Goal: Transaction & Acquisition: Obtain resource

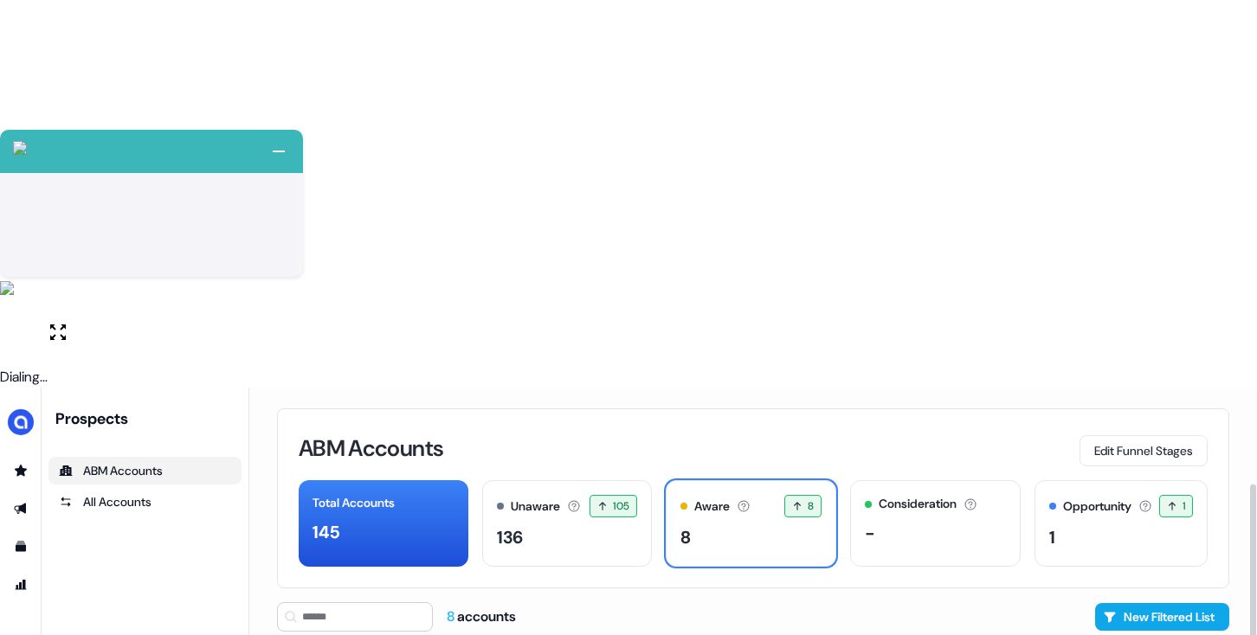
scroll to position [114, 0]
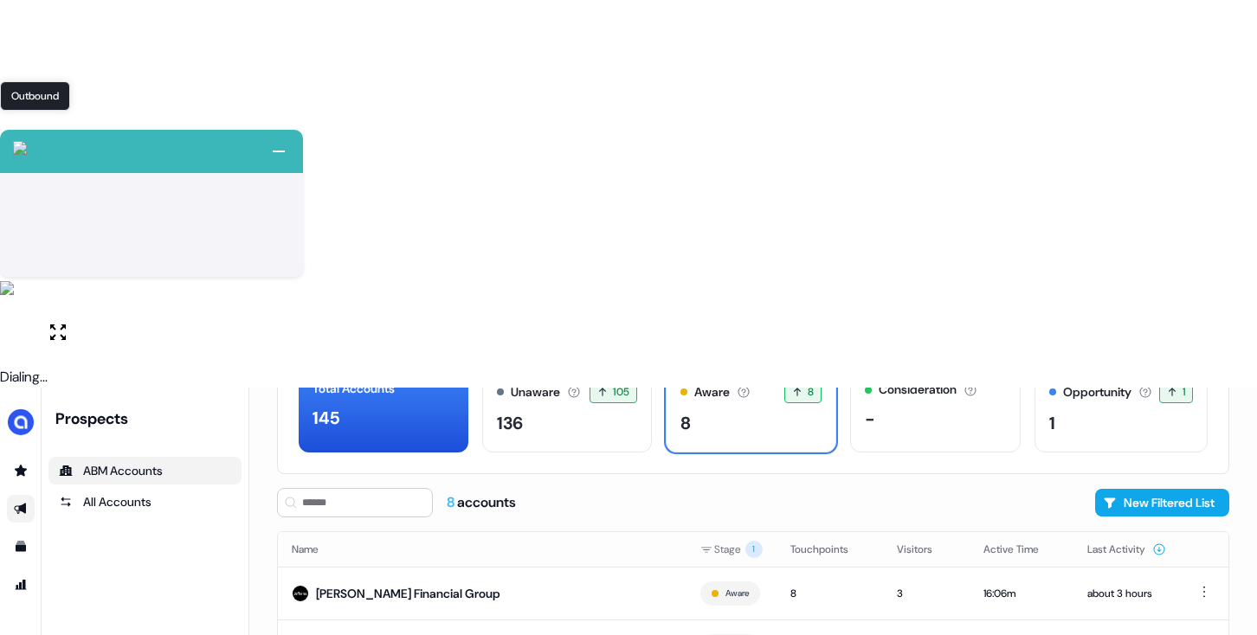
click at [26, 502] on icon "Go to outbound experience" at bounding box center [21, 509] width 14 height 14
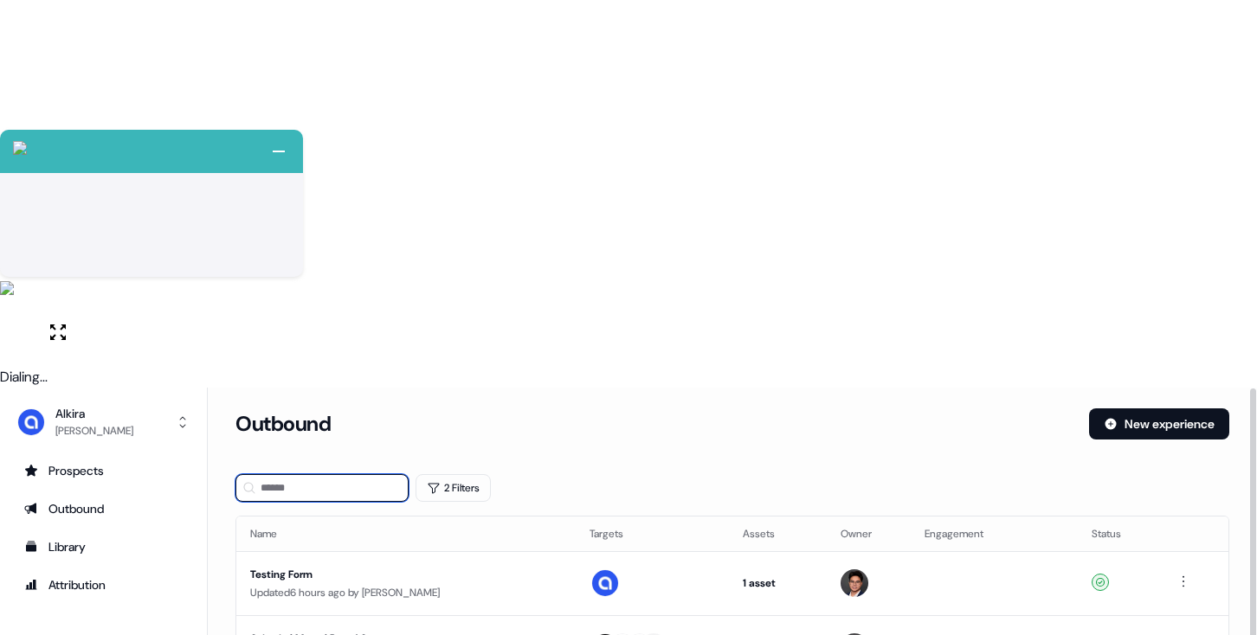
click at [364, 474] on input at bounding box center [321, 488] width 173 height 28
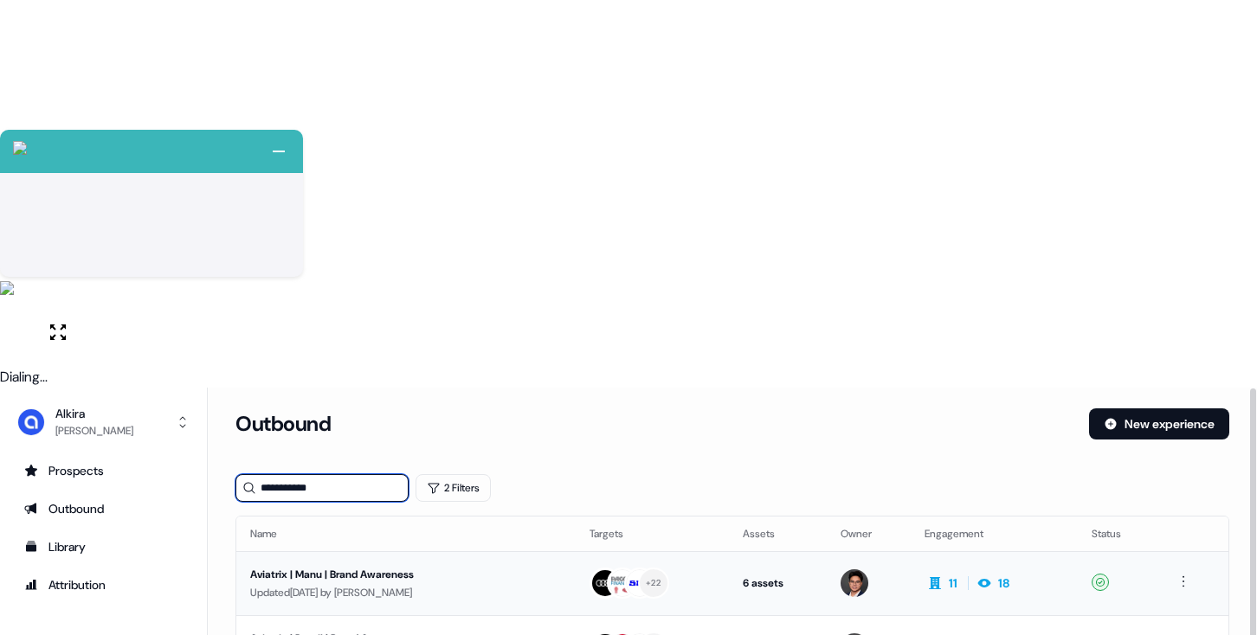
type input "**********"
click at [1060, 551] on td "11 18" at bounding box center [994, 583] width 167 height 64
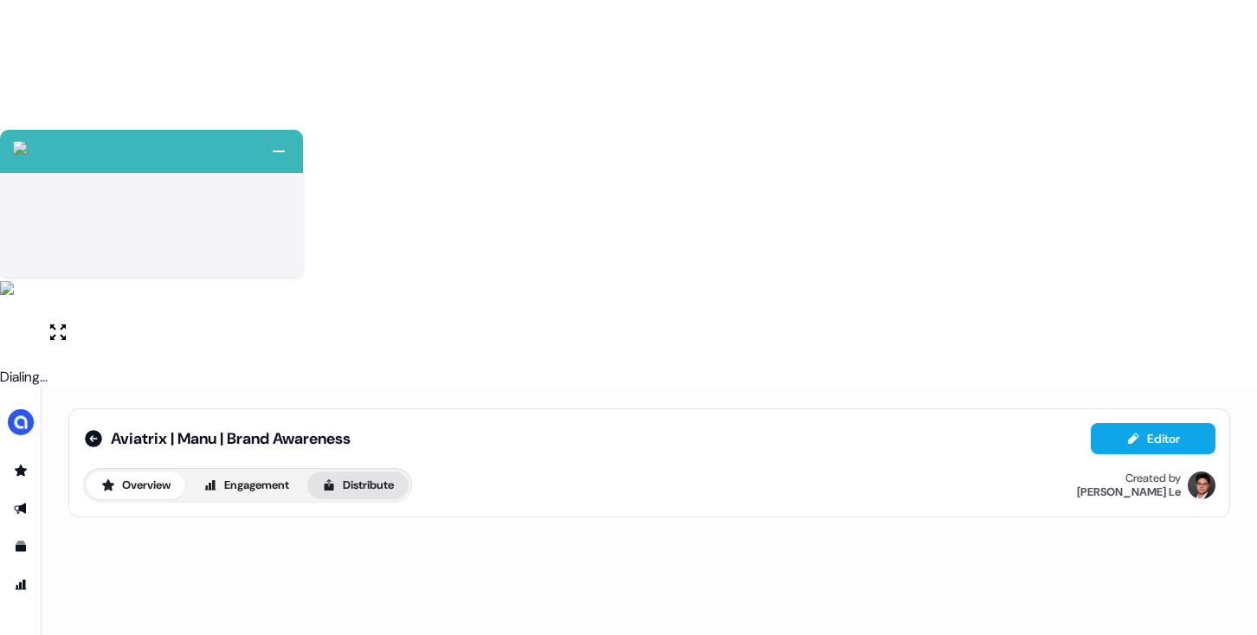
click at [392, 472] on button "Distribute" at bounding box center [357, 486] width 101 height 28
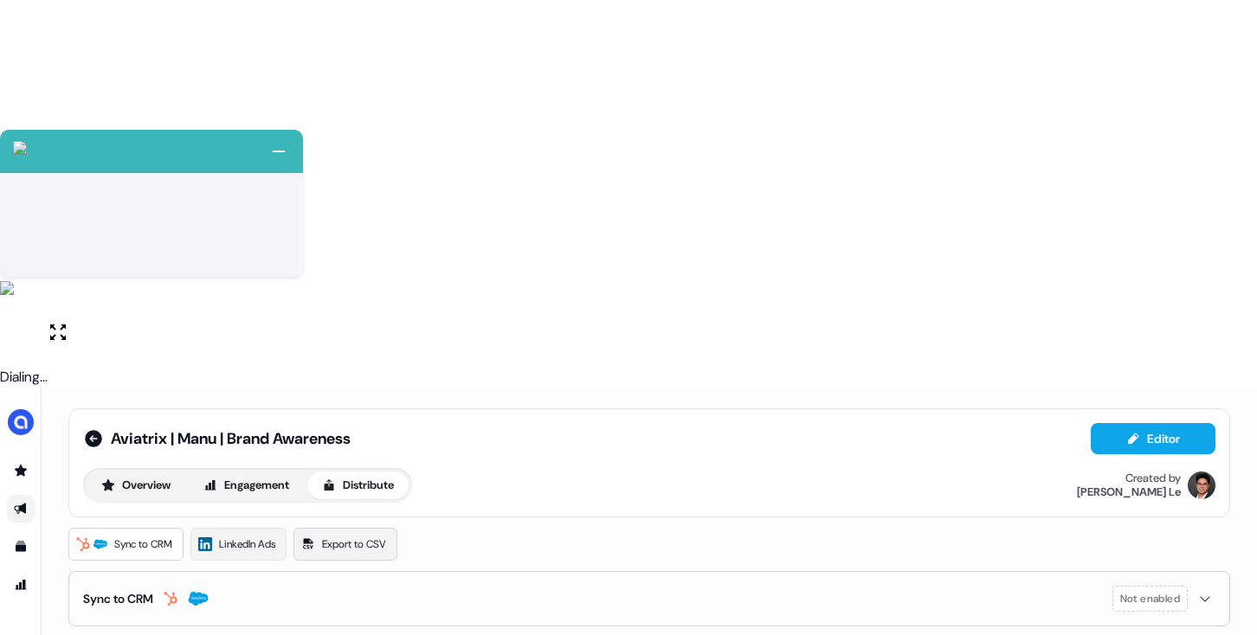
click at [372, 536] on span "Export to CSV" at bounding box center [354, 544] width 64 height 17
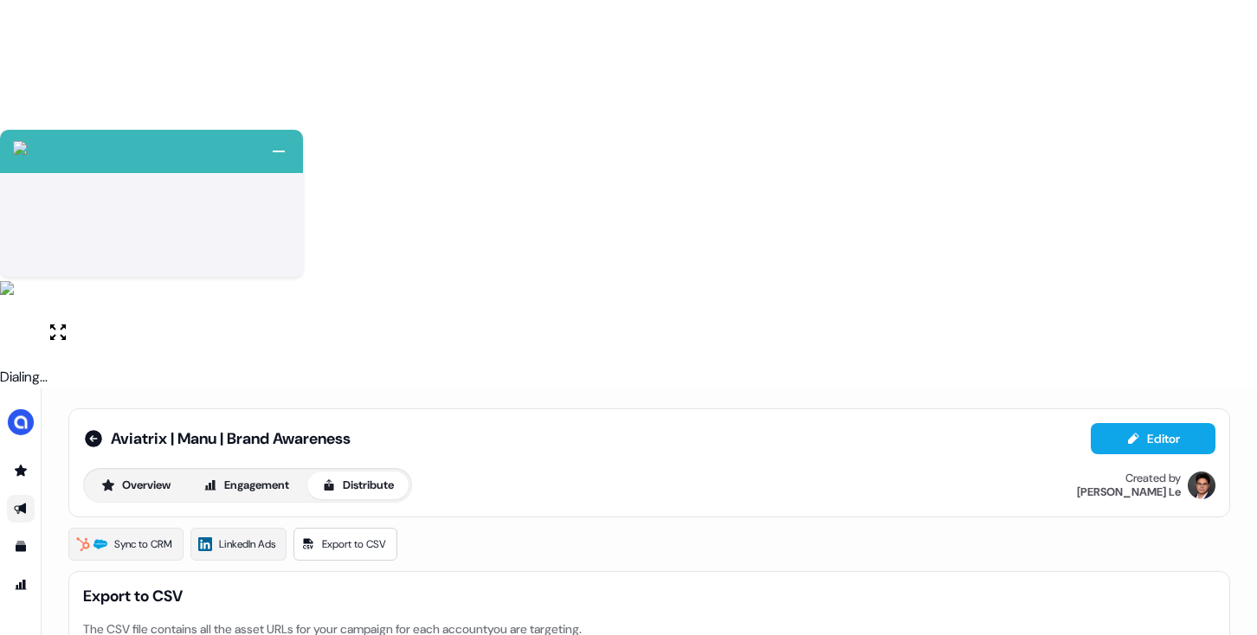
click at [169, 536] on span "Sync to CRM" at bounding box center [143, 544] width 58 height 17
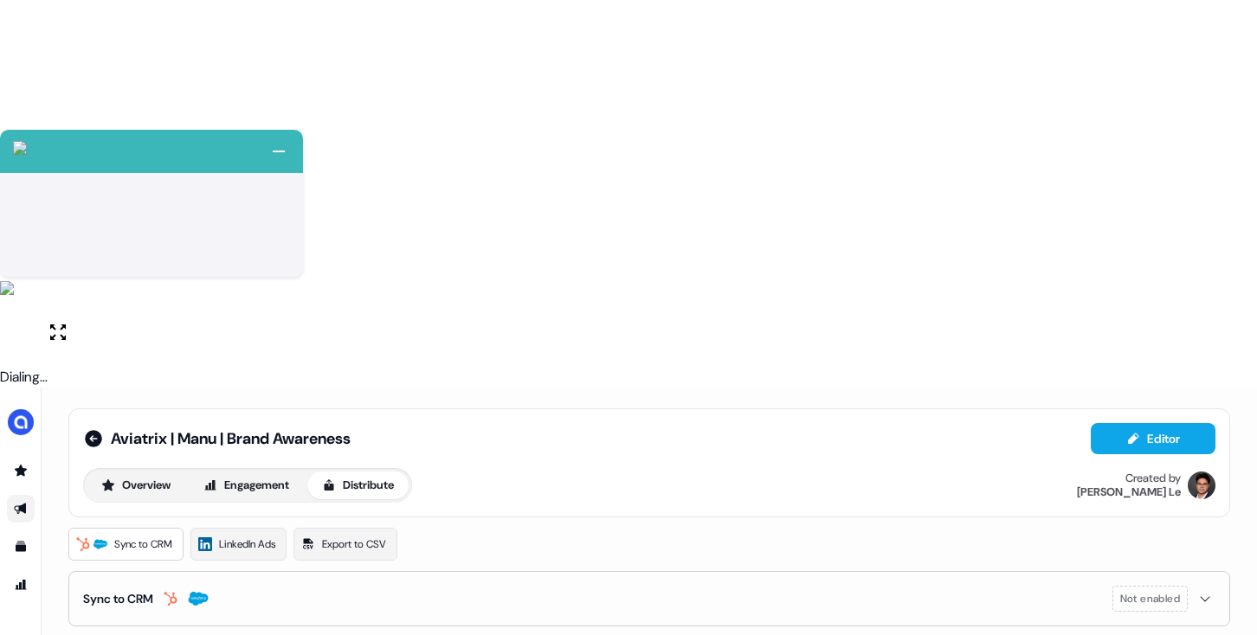
click at [1196, 586] on div "Not enabled" at bounding box center [1163, 599] width 103 height 26
click at [260, 536] on span "LinkedIn Ads" at bounding box center [247, 544] width 56 height 17
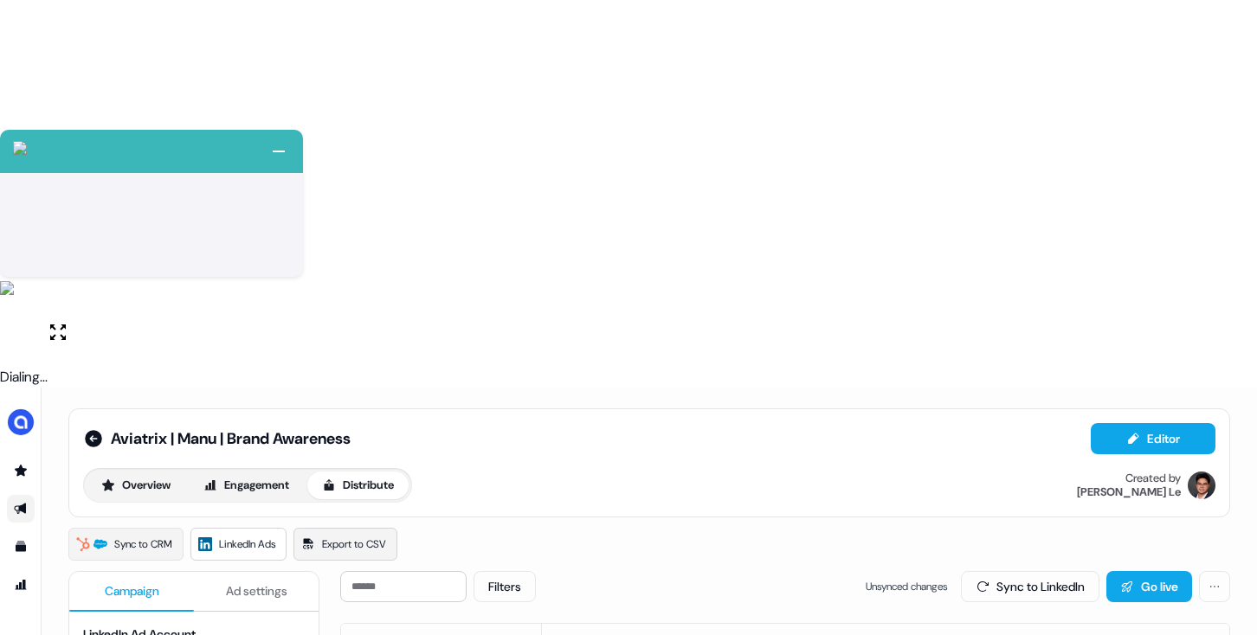
click at [340, 536] on span "Export to CSV" at bounding box center [354, 544] width 64 height 17
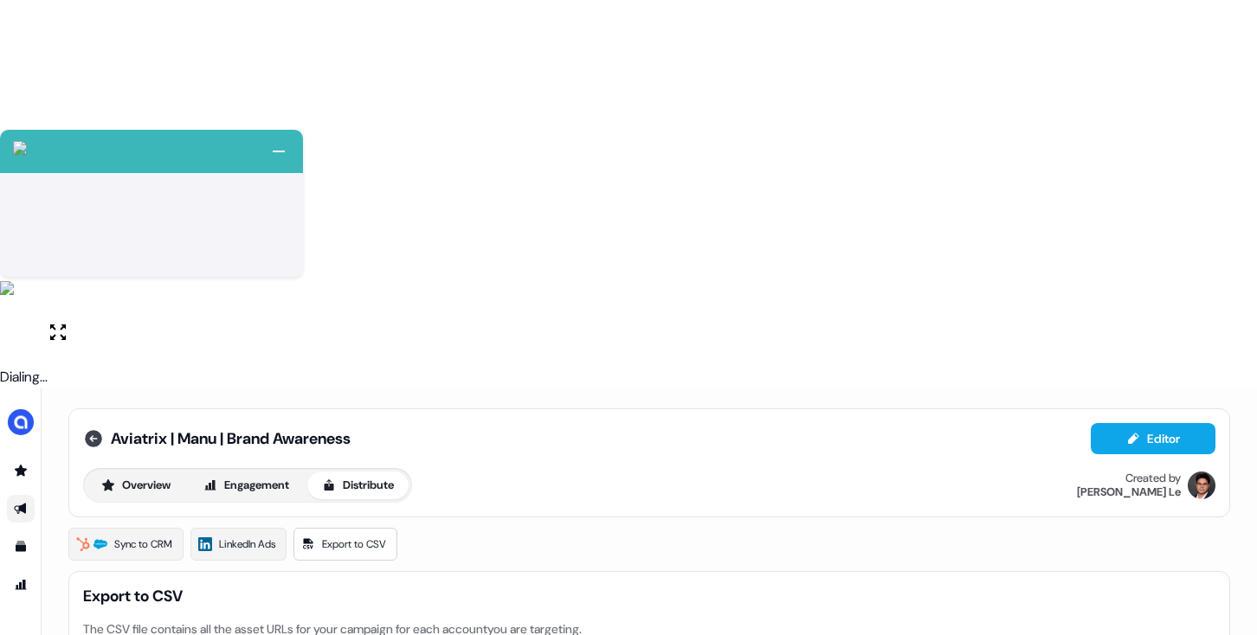
click at [95, 430] on icon at bounding box center [93, 438] width 17 height 17
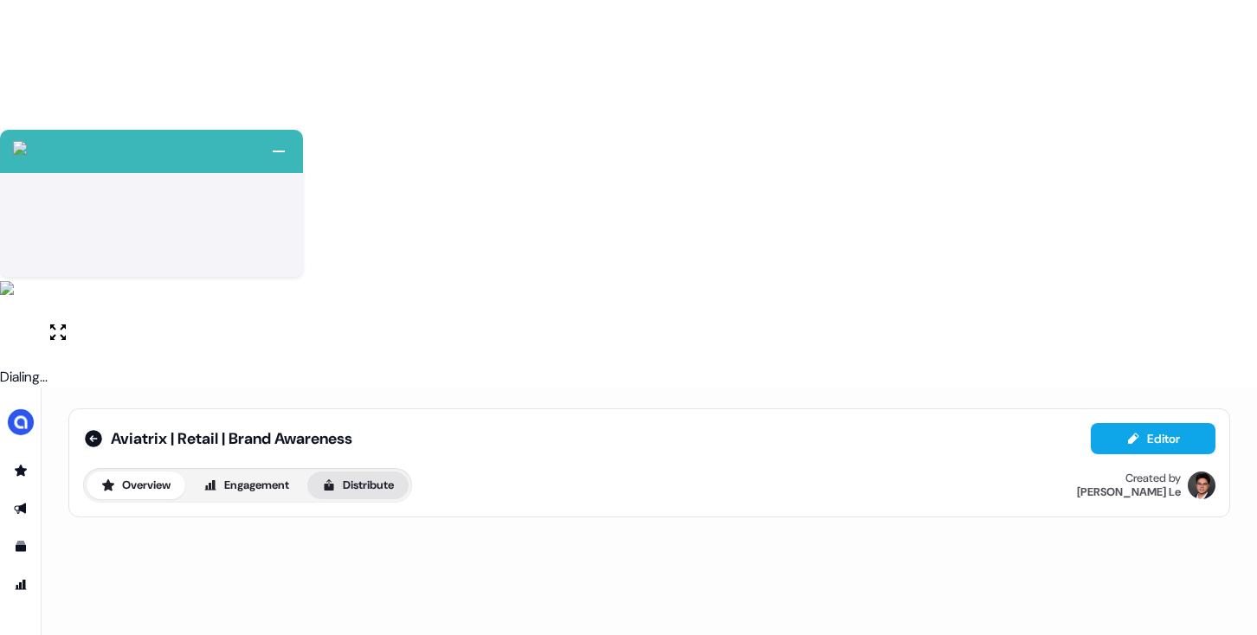
click at [370, 472] on button "Distribute" at bounding box center [357, 486] width 101 height 28
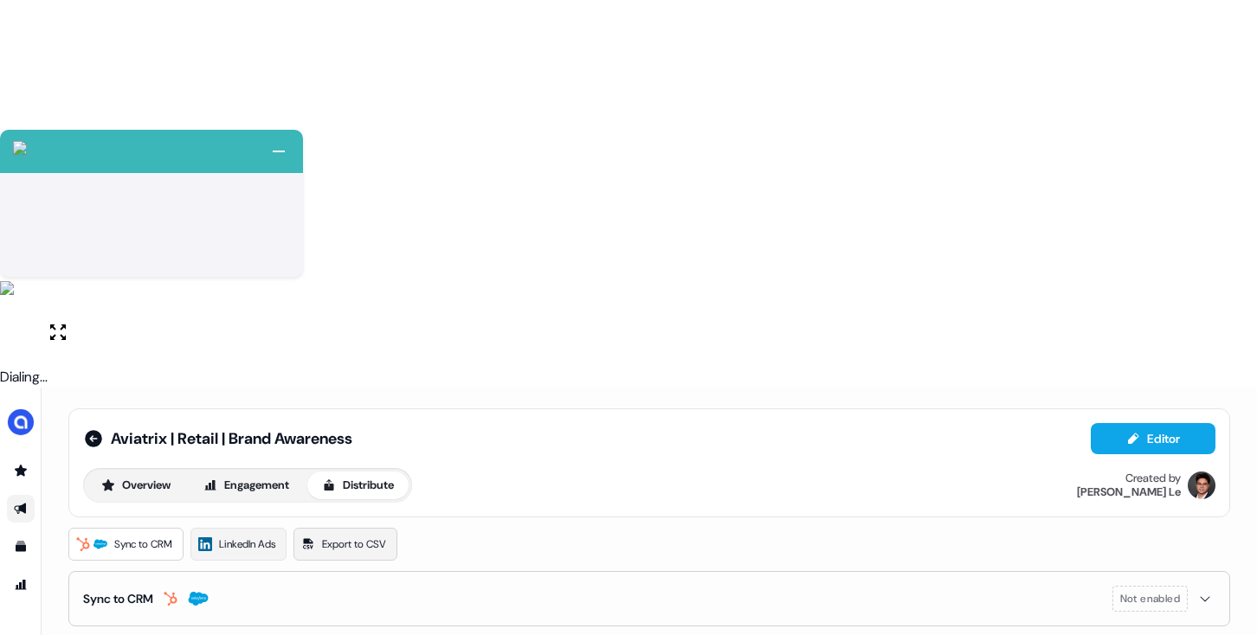
click at [369, 536] on span "Export to CSV" at bounding box center [354, 544] width 64 height 17
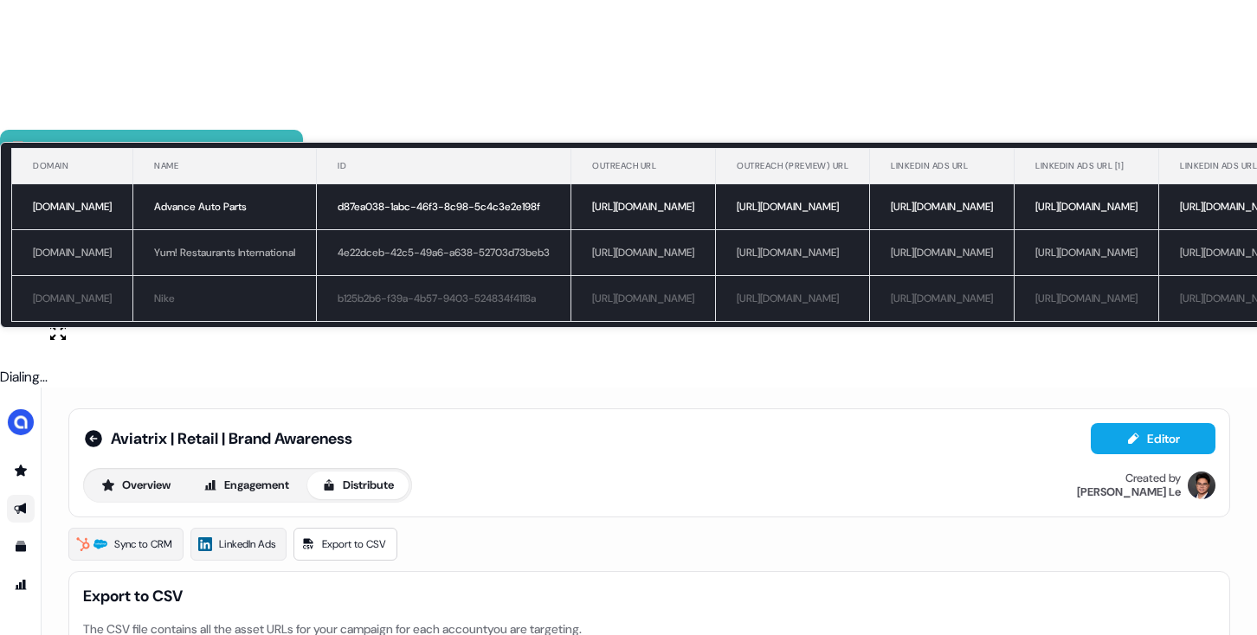
click at [716, 178] on th "Outreach URL" at bounding box center [643, 166] width 145 height 35
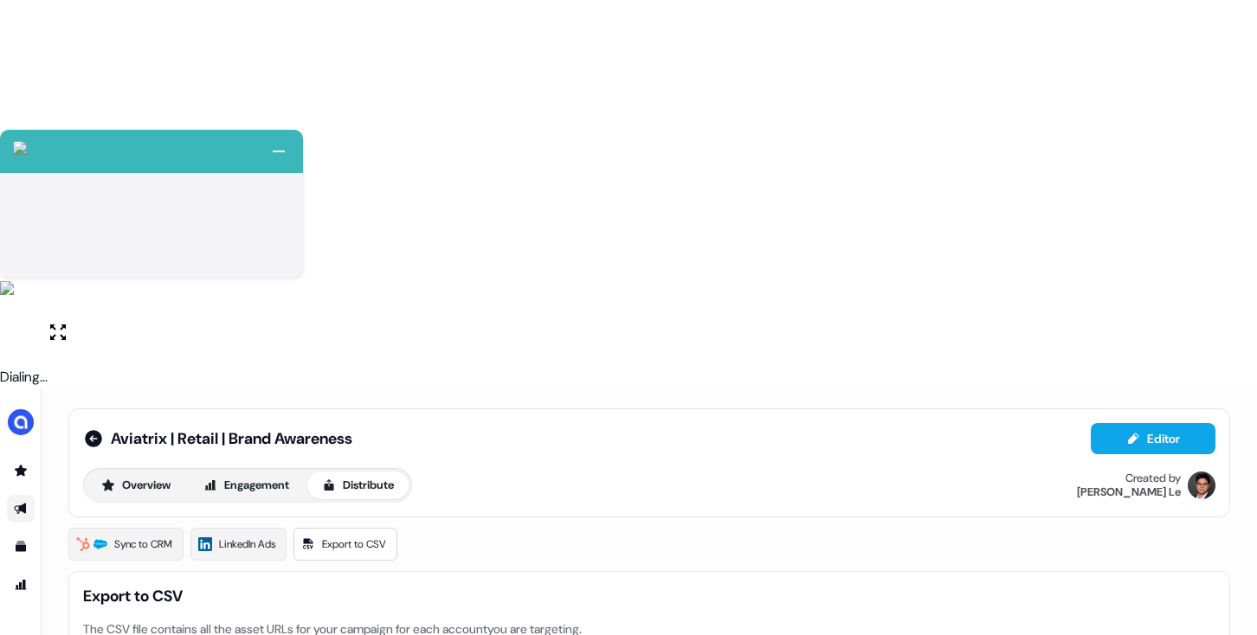
drag, startPoint x: 163, startPoint y: 333, endPoint x: 293, endPoint y: 397, distance: 144.8
click at [97, 430] on icon at bounding box center [93, 438] width 17 height 17
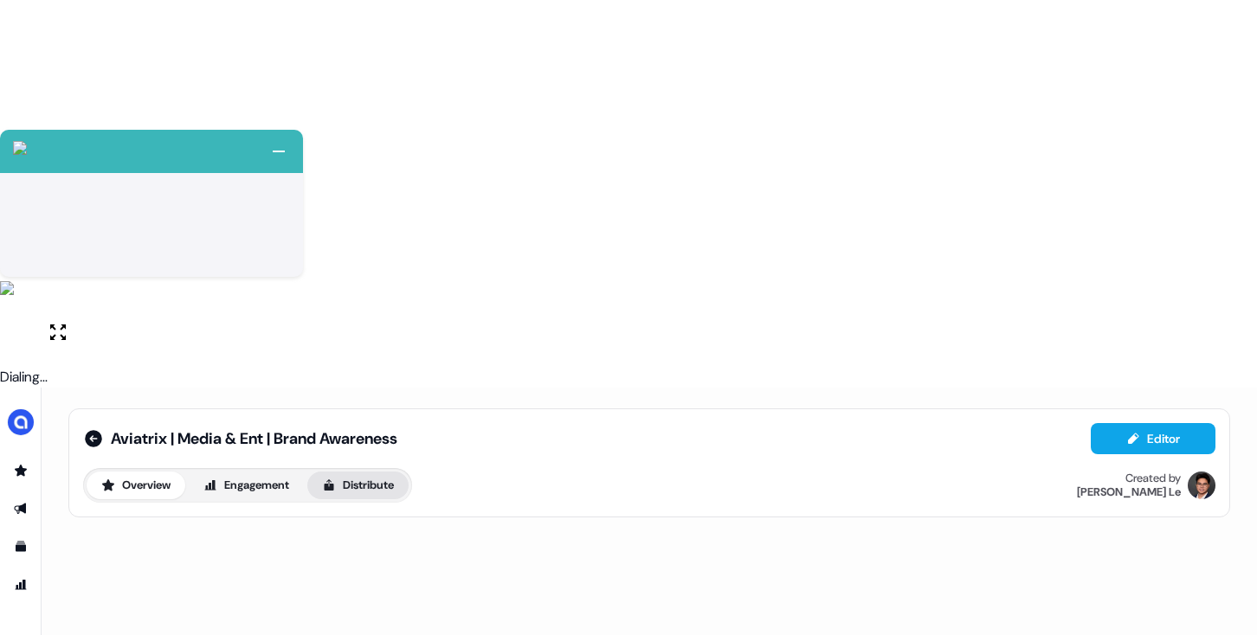
click at [356, 468] on div "Overview Engagement Distribute" at bounding box center [247, 485] width 329 height 35
click at [386, 472] on button "Distribute" at bounding box center [357, 486] width 101 height 28
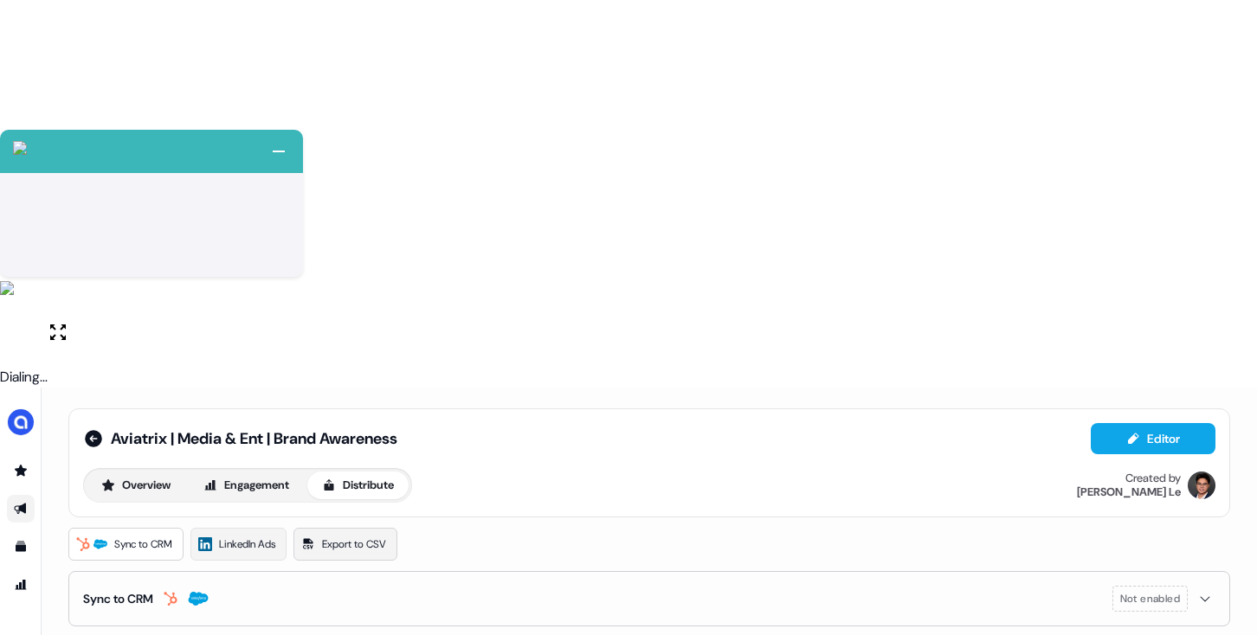
click at [366, 536] on span "Export to CSV" at bounding box center [354, 544] width 64 height 17
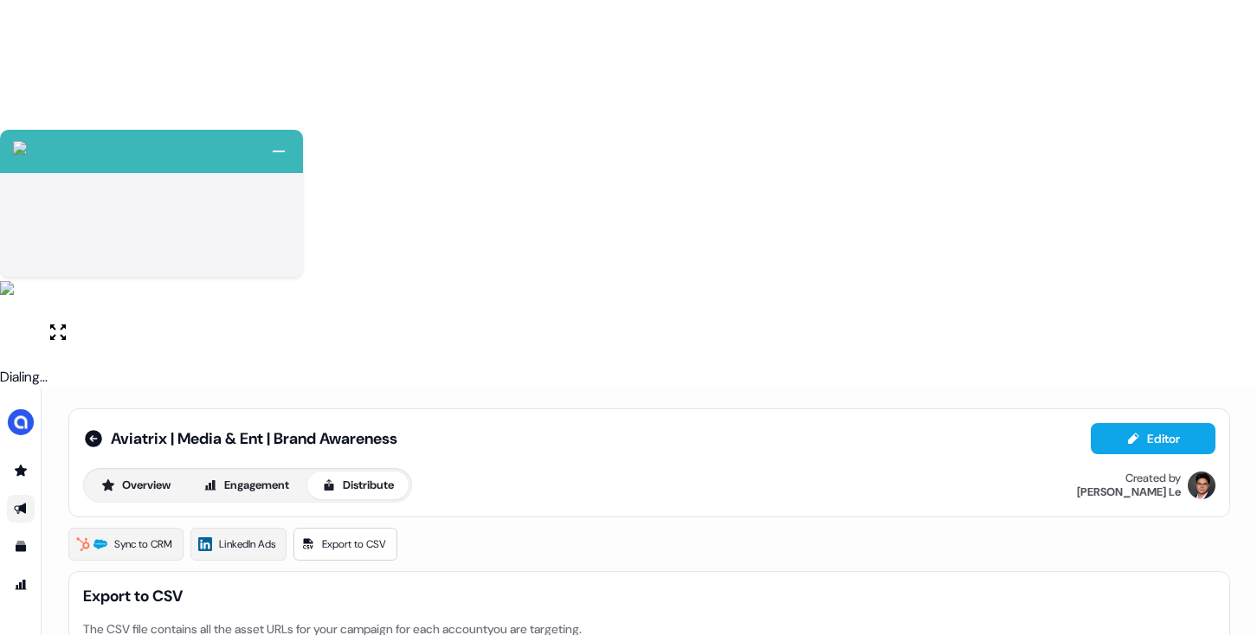
click at [79, 409] on div "Aviatrix | Media & Ent | Brand Awareness Editor Overview Engagement Distribute …" at bounding box center [649, 463] width 1162 height 109
click at [93, 429] on icon at bounding box center [93, 439] width 21 height 21
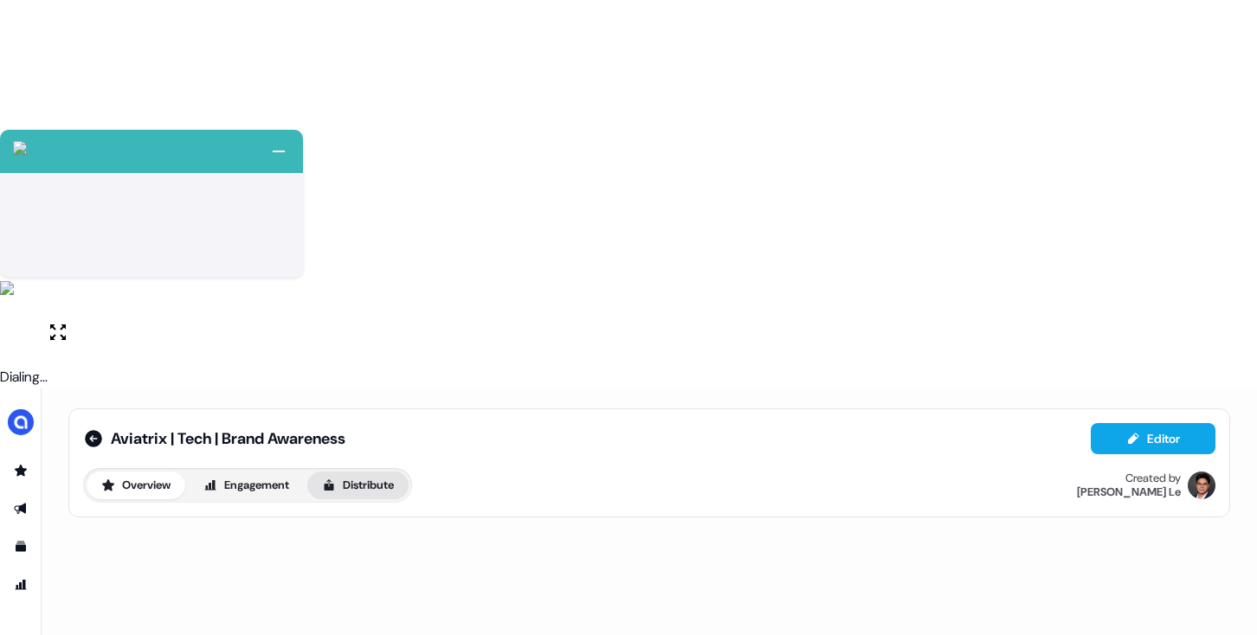
click at [349, 472] on button "Distribute" at bounding box center [357, 486] width 101 height 28
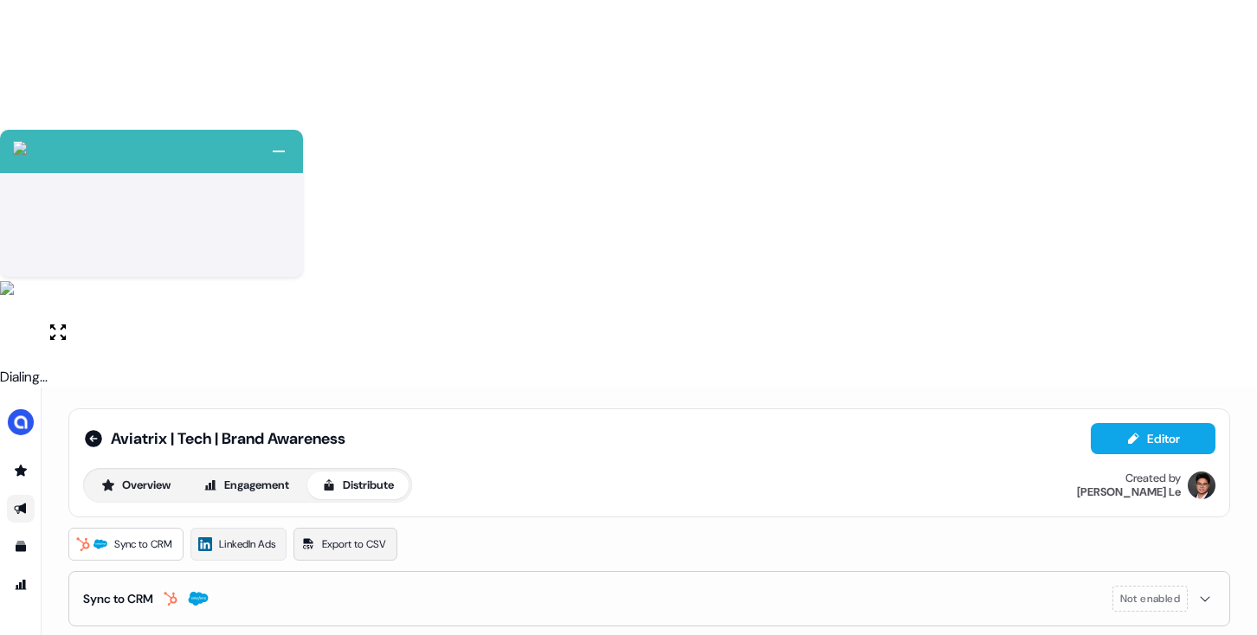
click at [340, 536] on span "Export to CSV" at bounding box center [354, 544] width 64 height 17
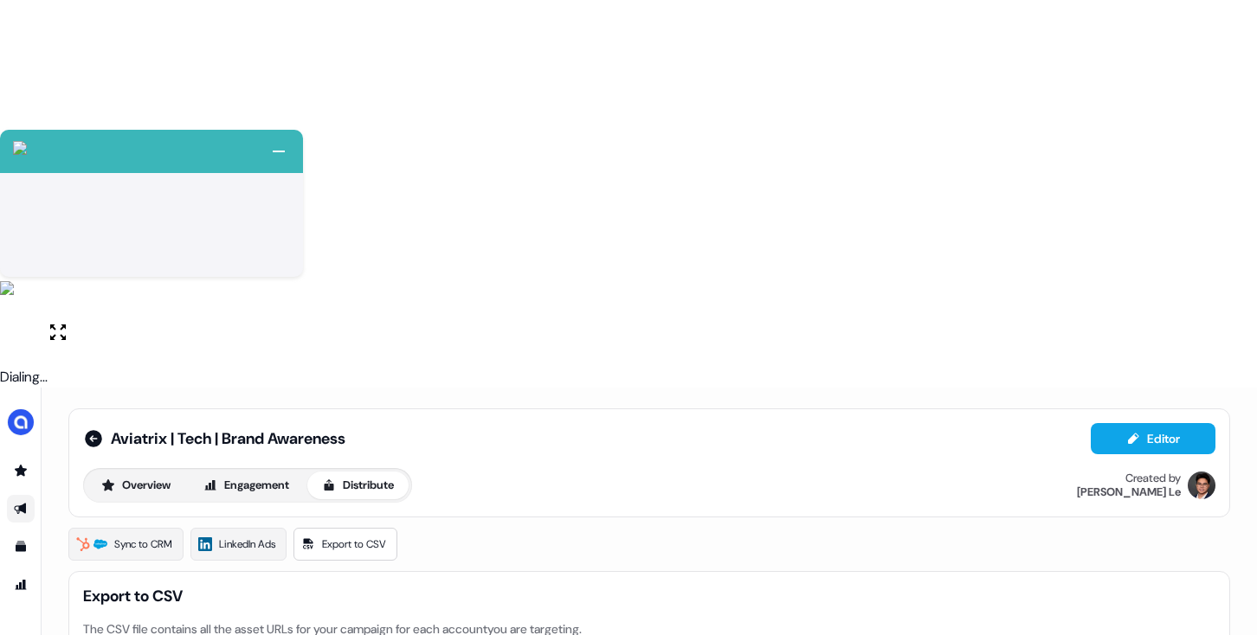
drag, startPoint x: 175, startPoint y: 342, endPoint x: 213, endPoint y: 328, distance: 40.5
click at [90, 429] on icon at bounding box center [93, 439] width 21 height 21
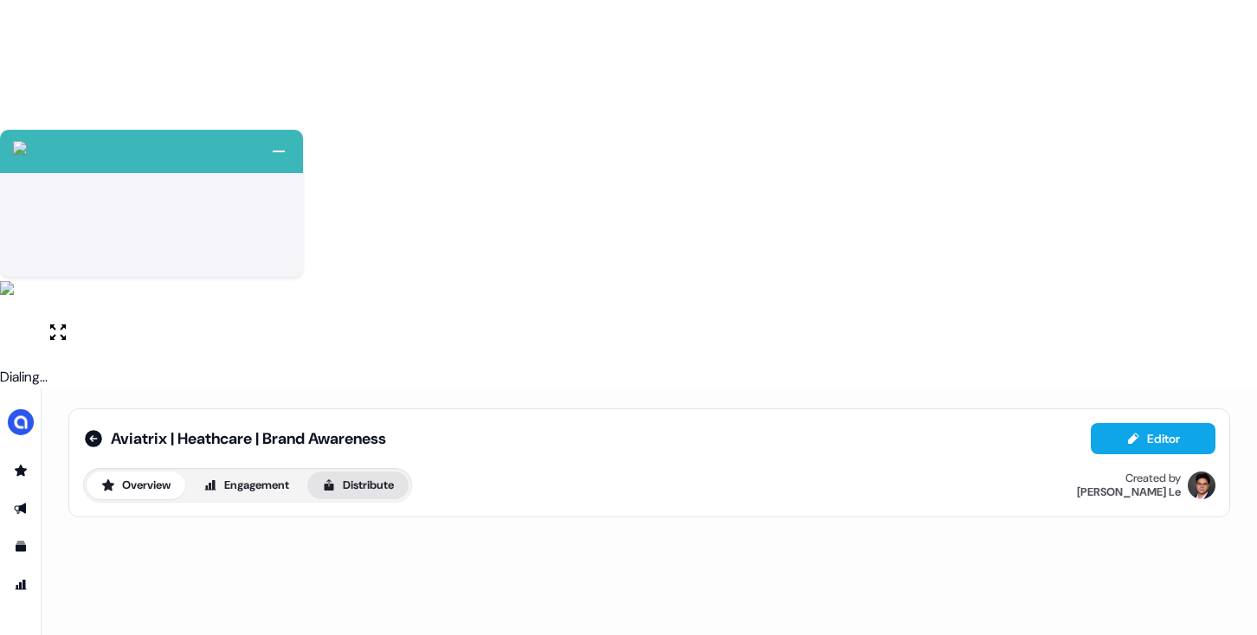
click at [373, 472] on button "Distribute" at bounding box center [357, 486] width 101 height 28
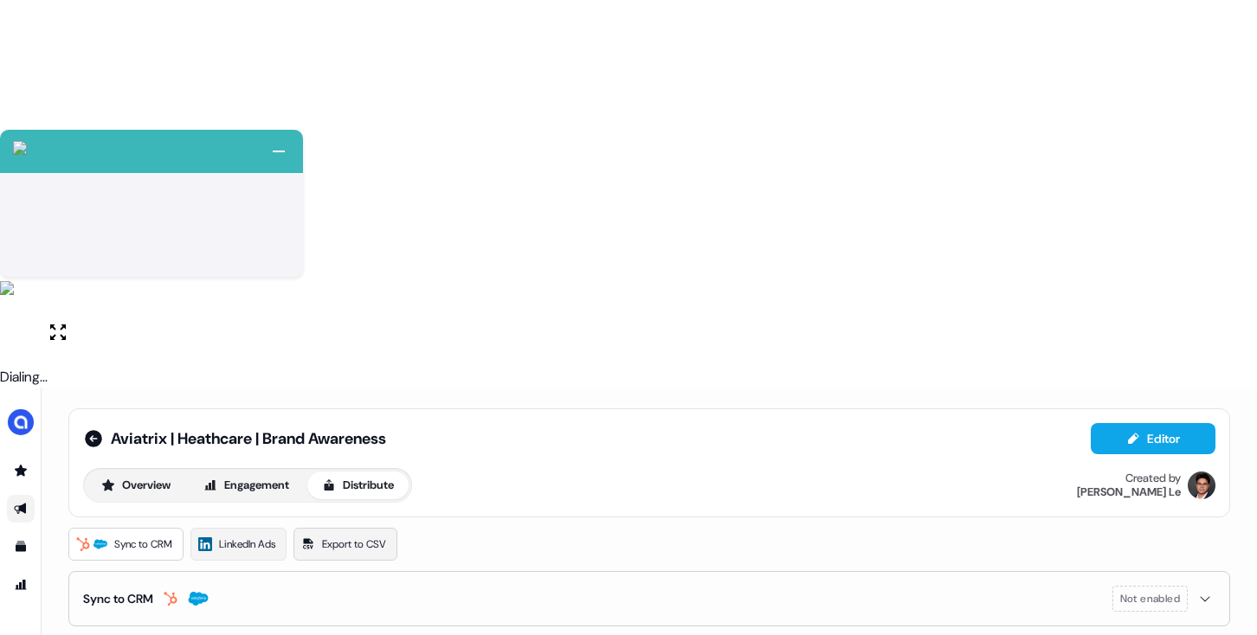
click at [377, 528] on link "Export to CSV" at bounding box center [345, 544] width 104 height 33
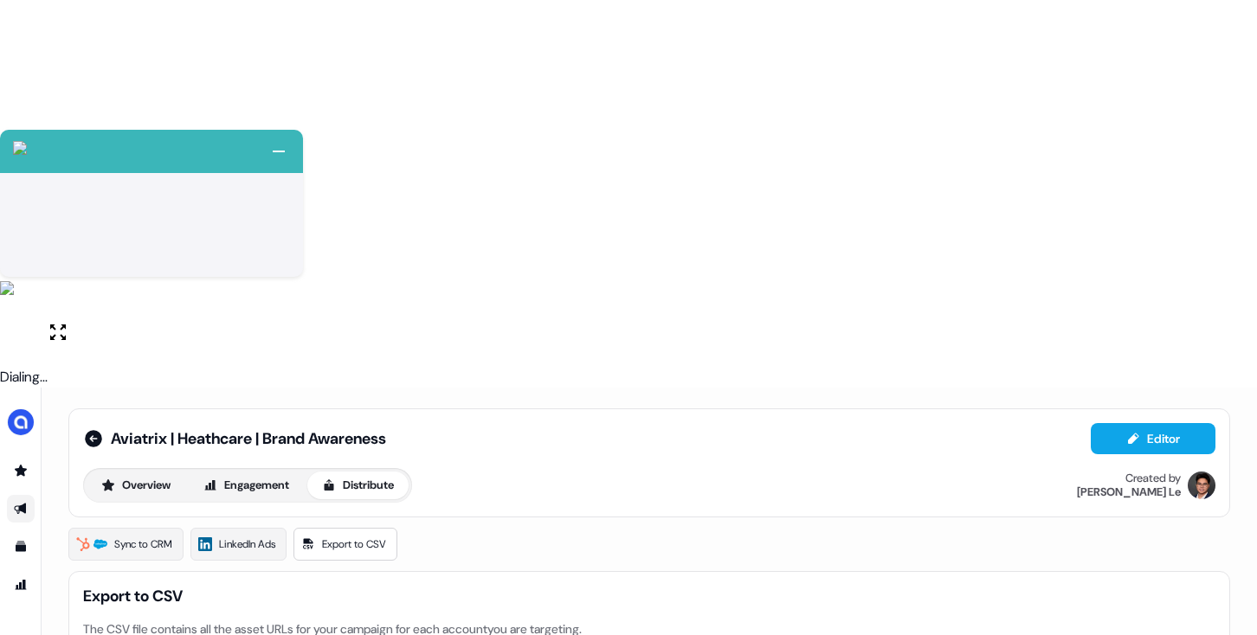
click at [93, 430] on icon at bounding box center [93, 438] width 17 height 17
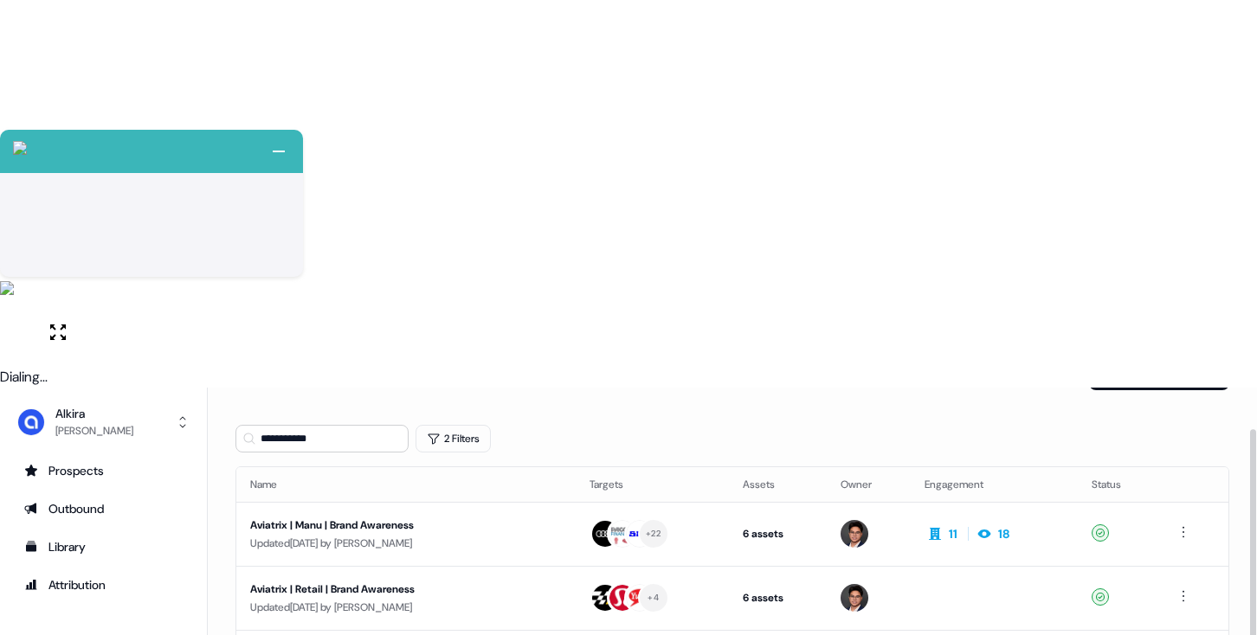
scroll to position [67, 0]
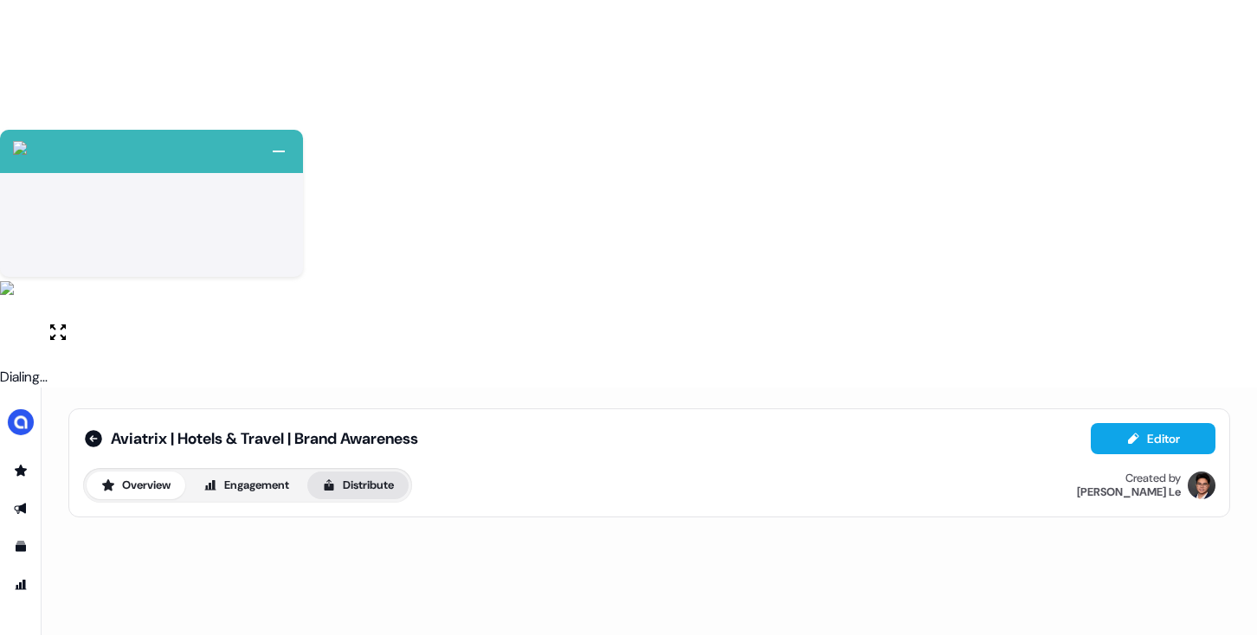
click at [381, 472] on button "Distribute" at bounding box center [357, 486] width 101 height 28
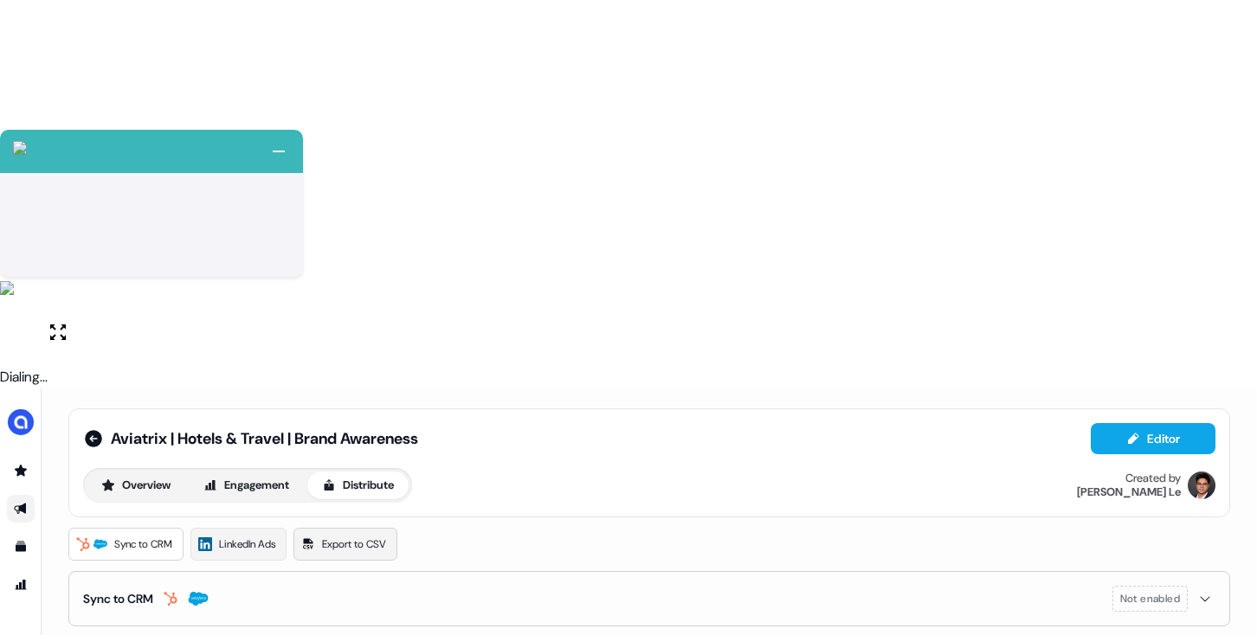
click at [339, 536] on span "Export to CSV" at bounding box center [354, 544] width 64 height 17
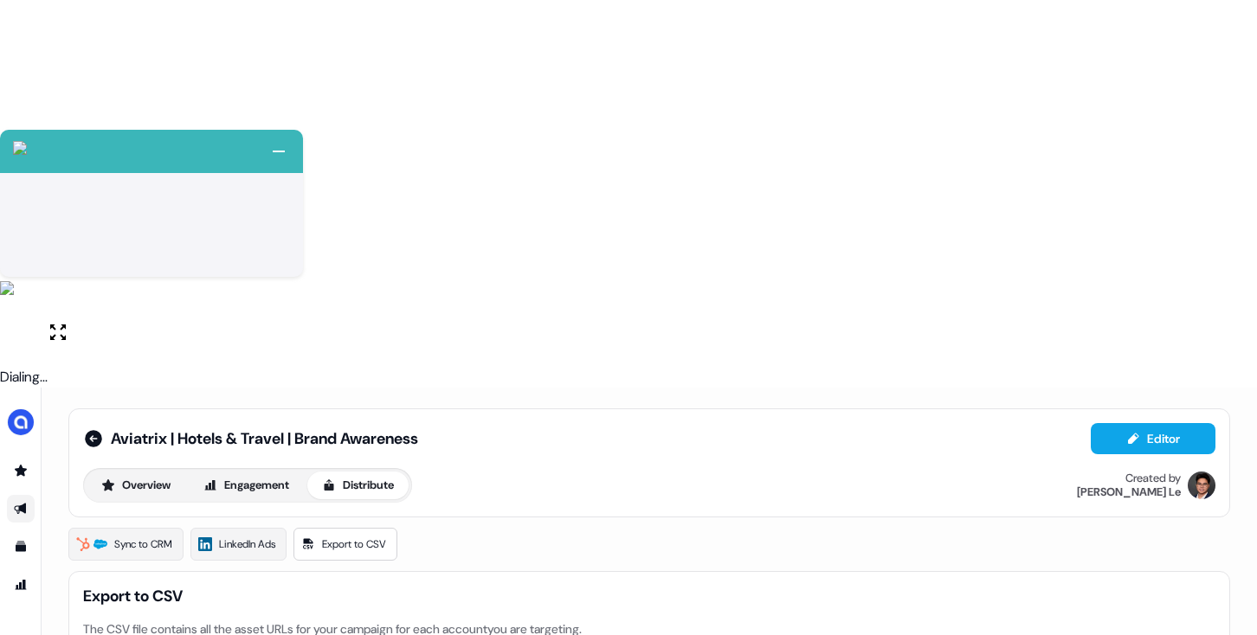
click at [87, 430] on icon at bounding box center [93, 438] width 17 height 17
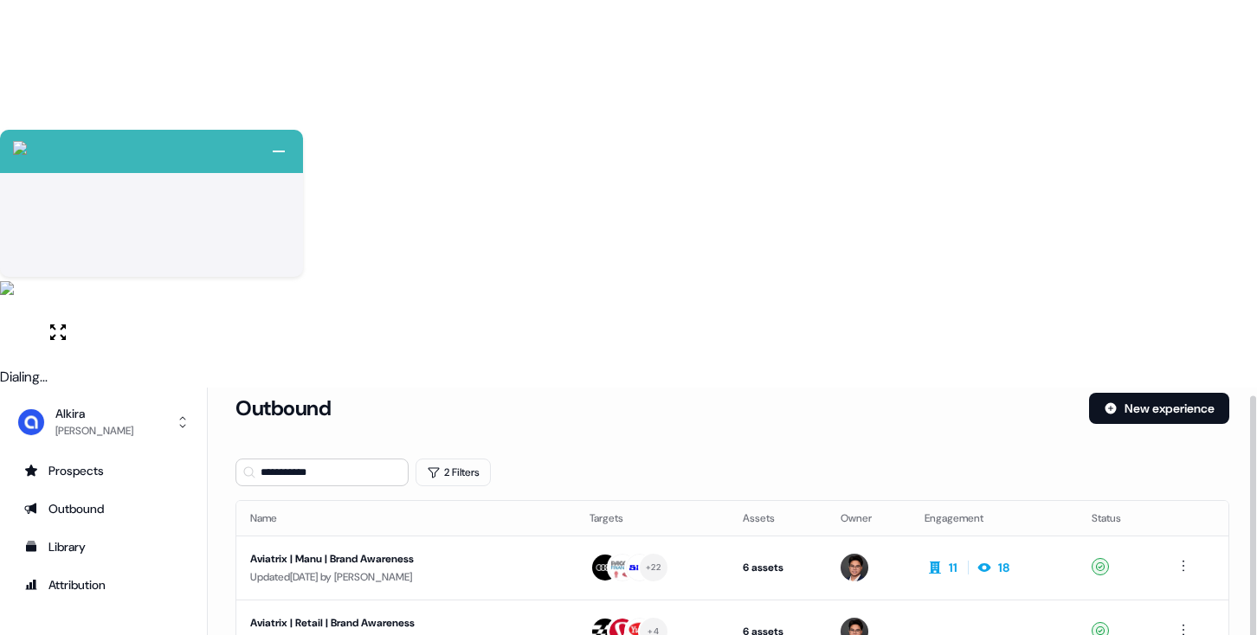
scroll to position [67, 0]
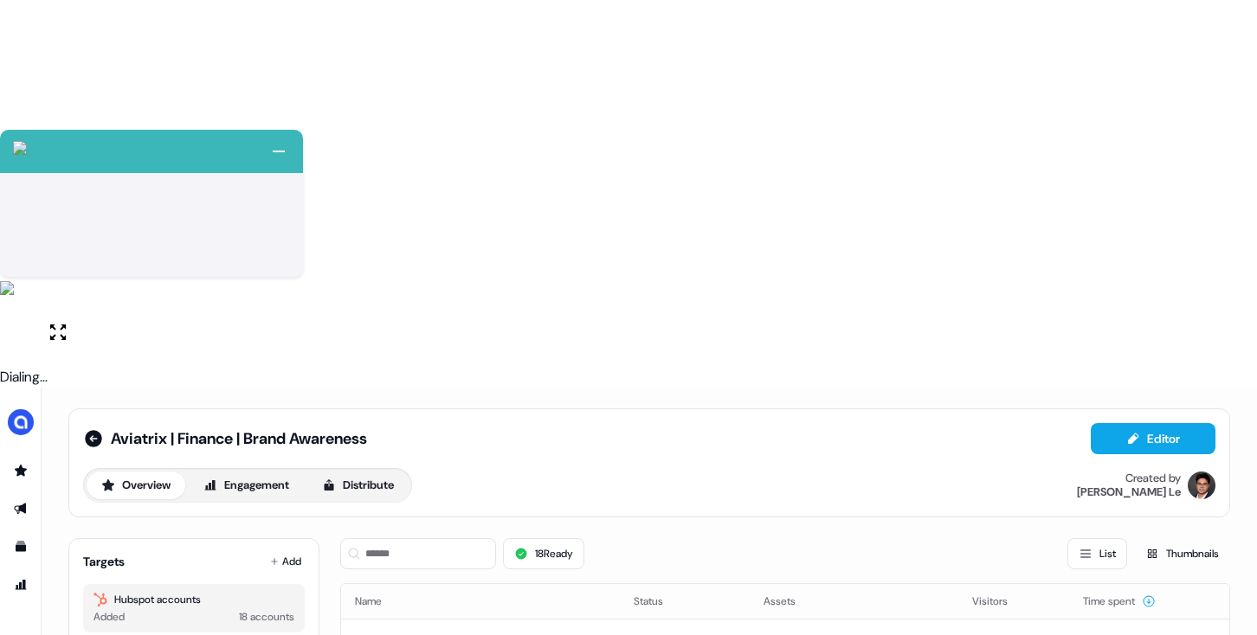
click at [384, 409] on div "Aviatrix | Finance | Brand Awareness Editor Overview Engagement Distribute Crea…" at bounding box center [649, 463] width 1162 height 109
click at [376, 472] on button "Distribute" at bounding box center [357, 486] width 101 height 28
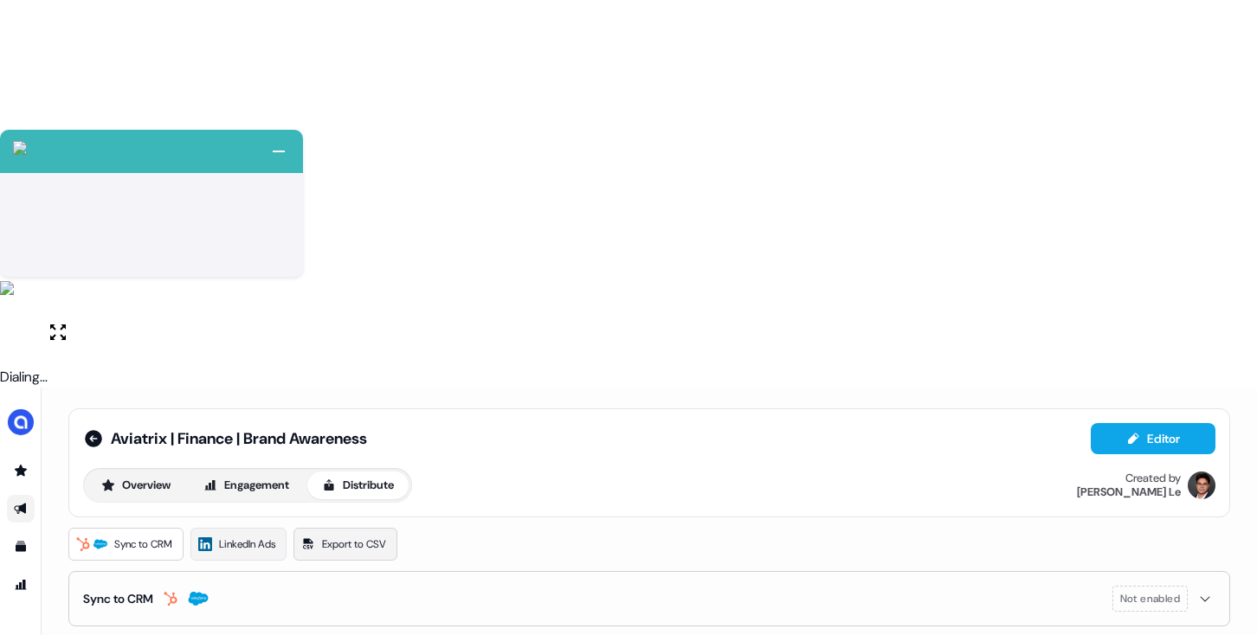
click at [348, 536] on span "Export to CSV" at bounding box center [354, 544] width 64 height 17
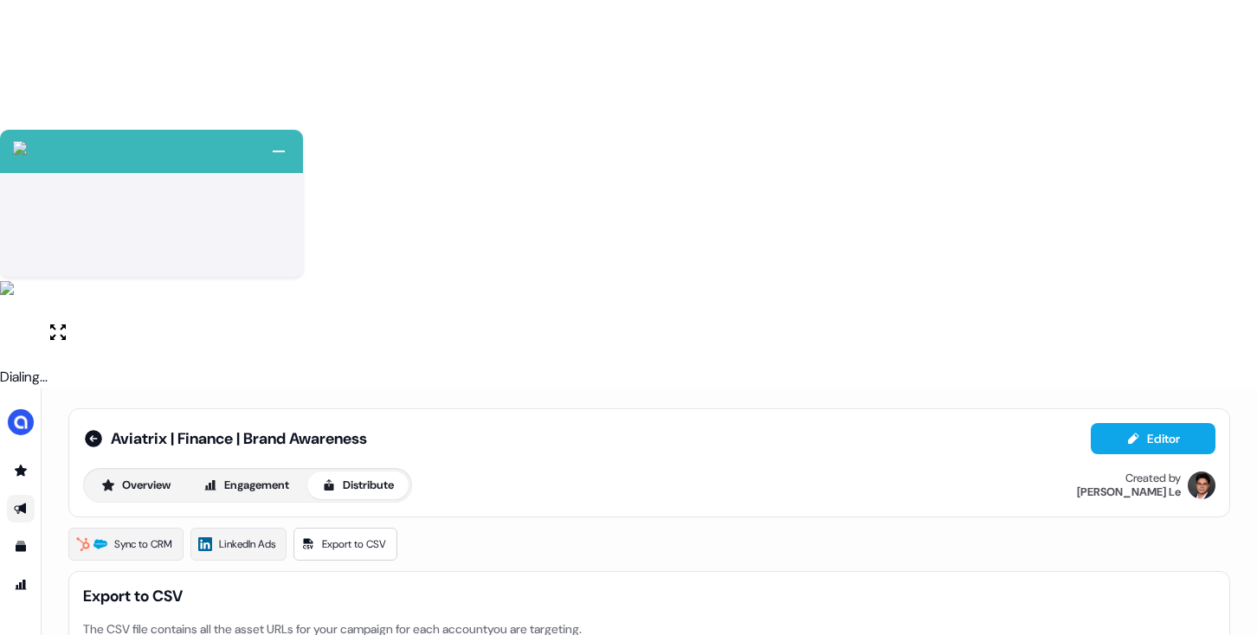
drag, startPoint x: 84, startPoint y: 393, endPoint x: 767, endPoint y: 487, distance: 689.5
copy div "I have downloaded the CSV file. What's next? 1 Upload to your outreach tool Mak…"
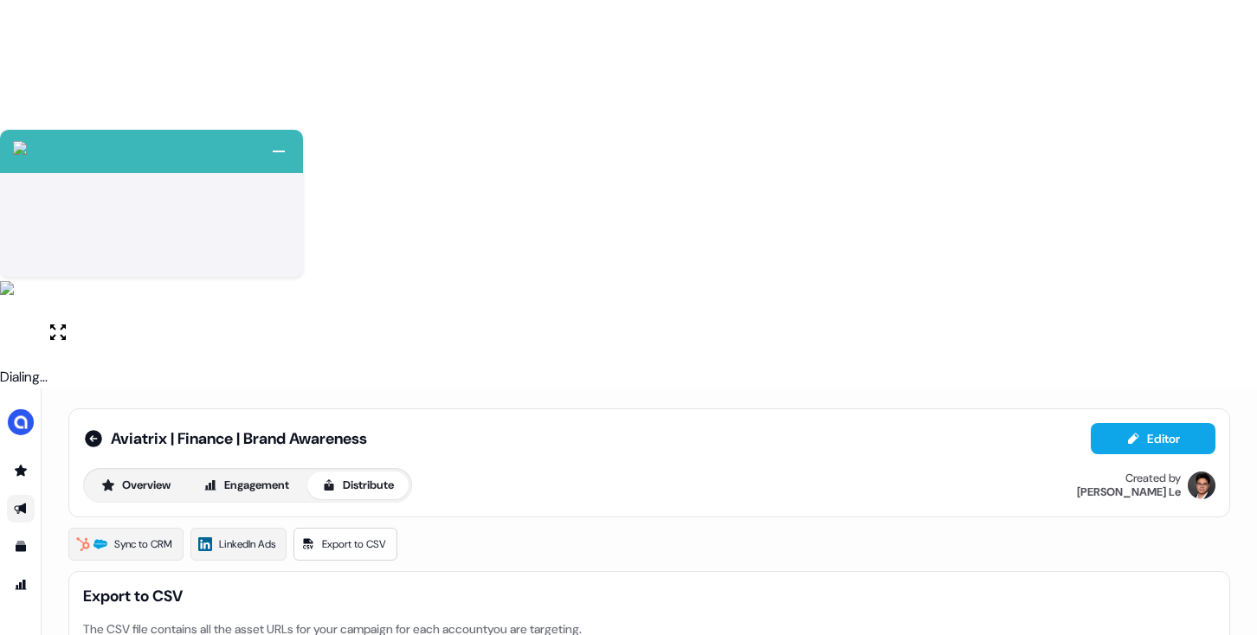
drag, startPoint x: 1145, startPoint y: 287, endPoint x: 482, endPoint y: 281, distance: 663.1
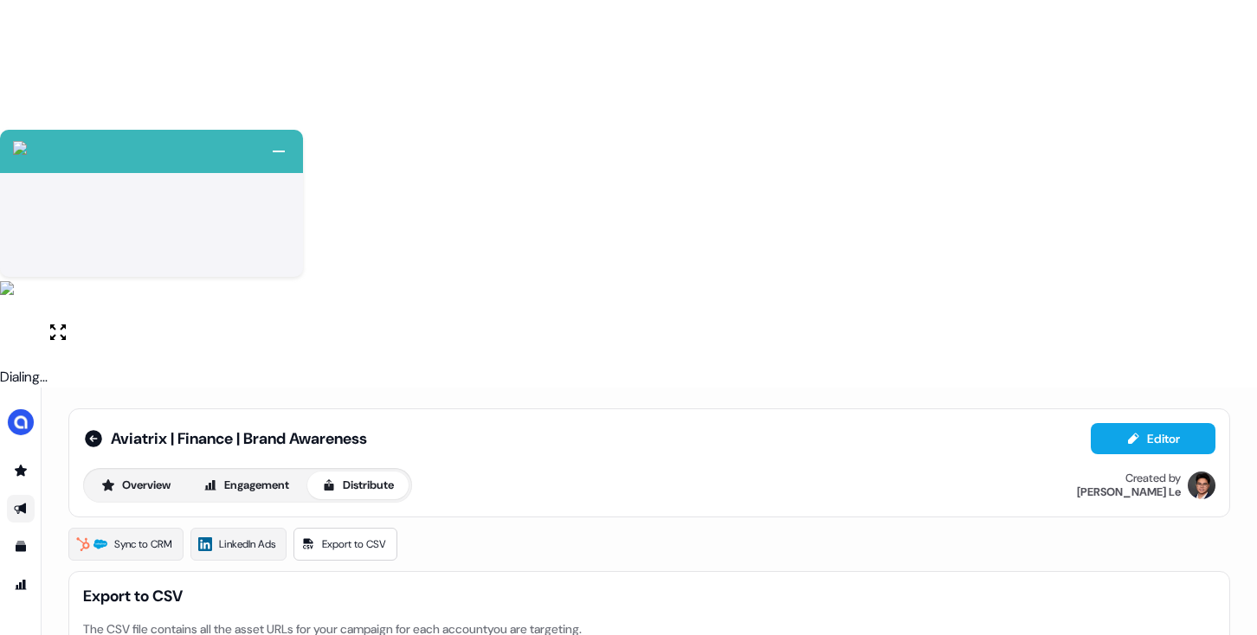
click at [256, 536] on span "LinkedIn Ads" at bounding box center [247, 544] width 56 height 17
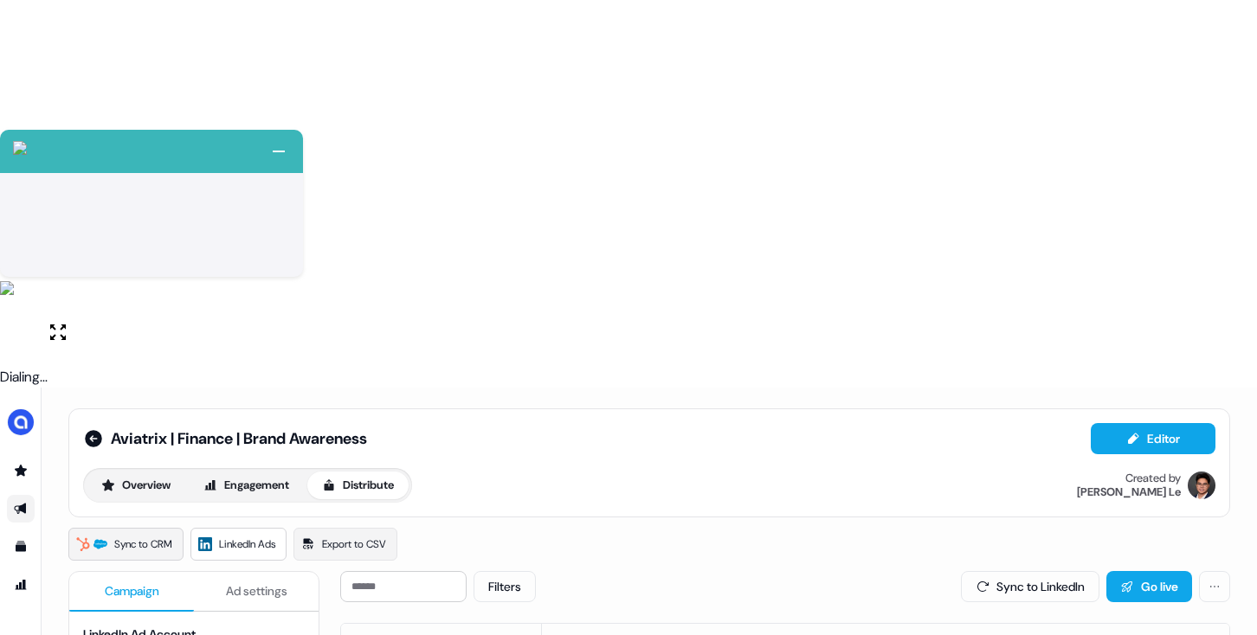
click at [119, 536] on span "Sync to CRM" at bounding box center [143, 544] width 58 height 17
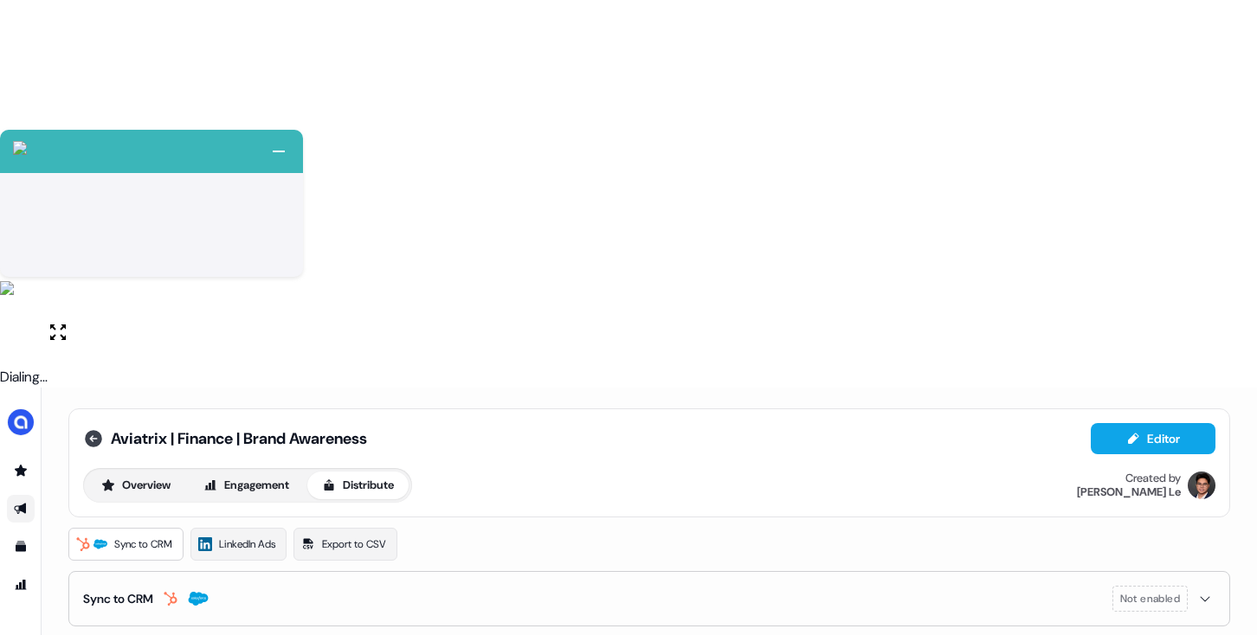
click at [95, 430] on icon at bounding box center [93, 438] width 17 height 17
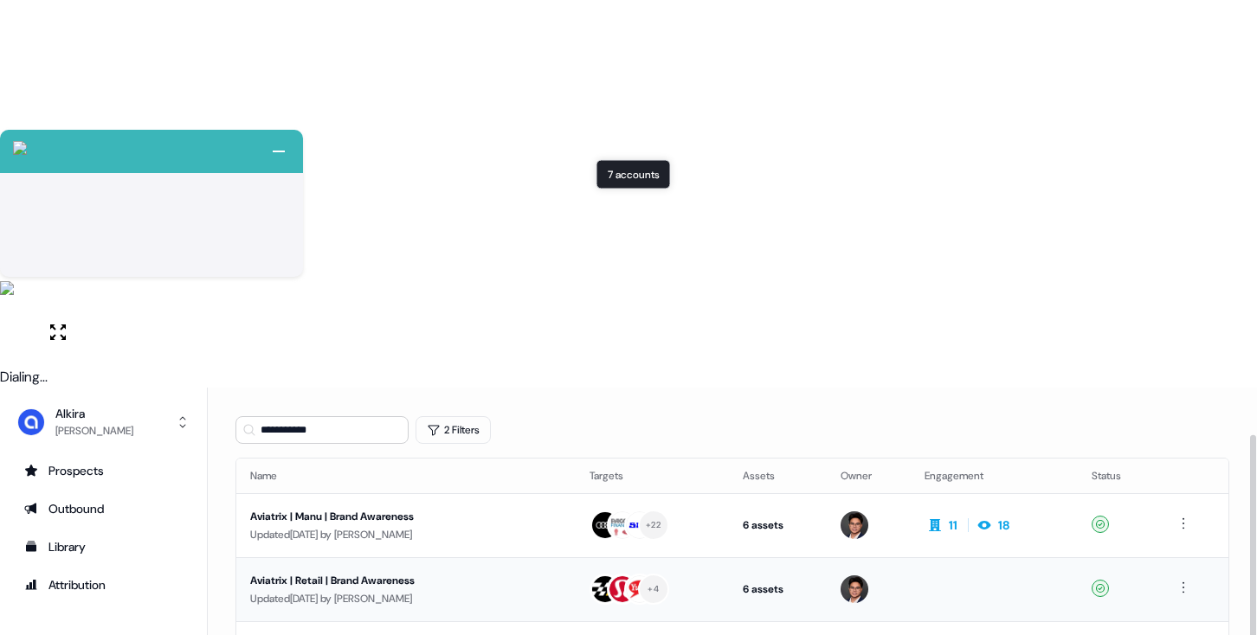
scroll to position [67, 0]
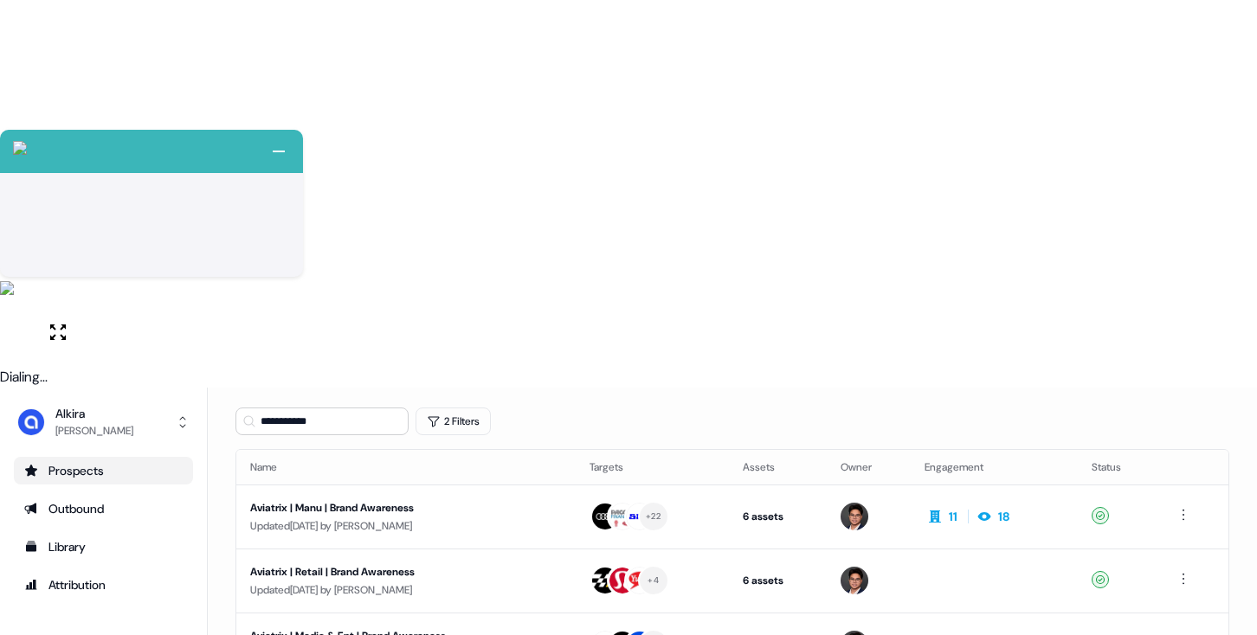
click at [88, 457] on link "Prospects" at bounding box center [103, 471] width 179 height 28
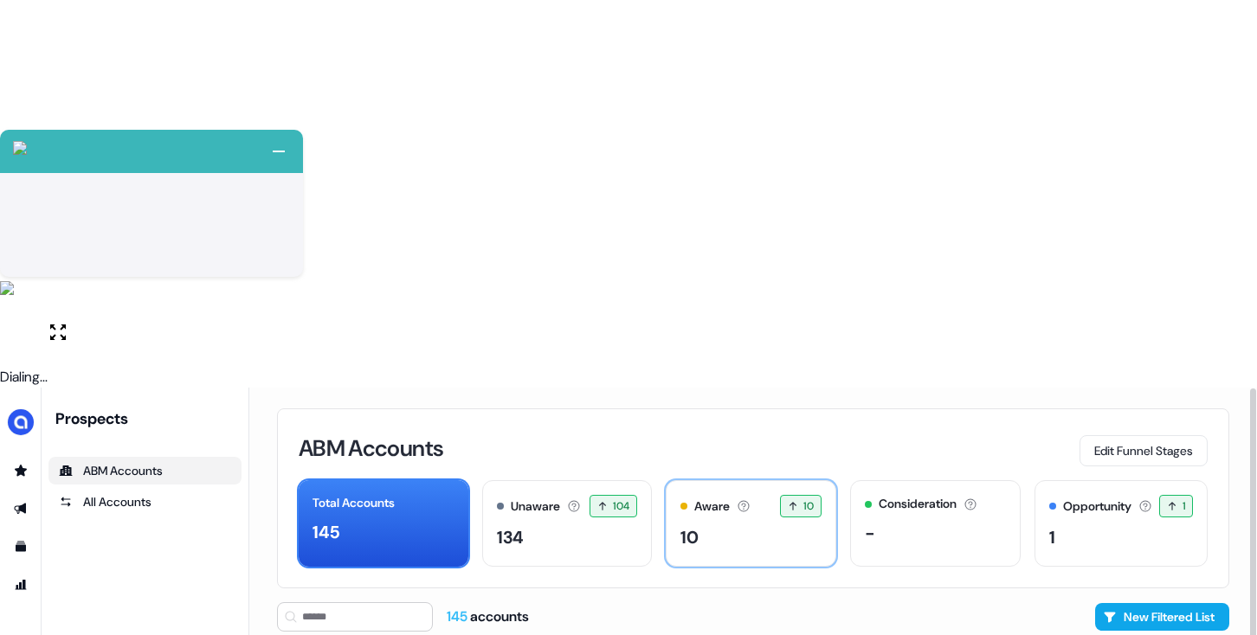
click at [768, 525] on div "10" at bounding box center [750, 538] width 141 height 26
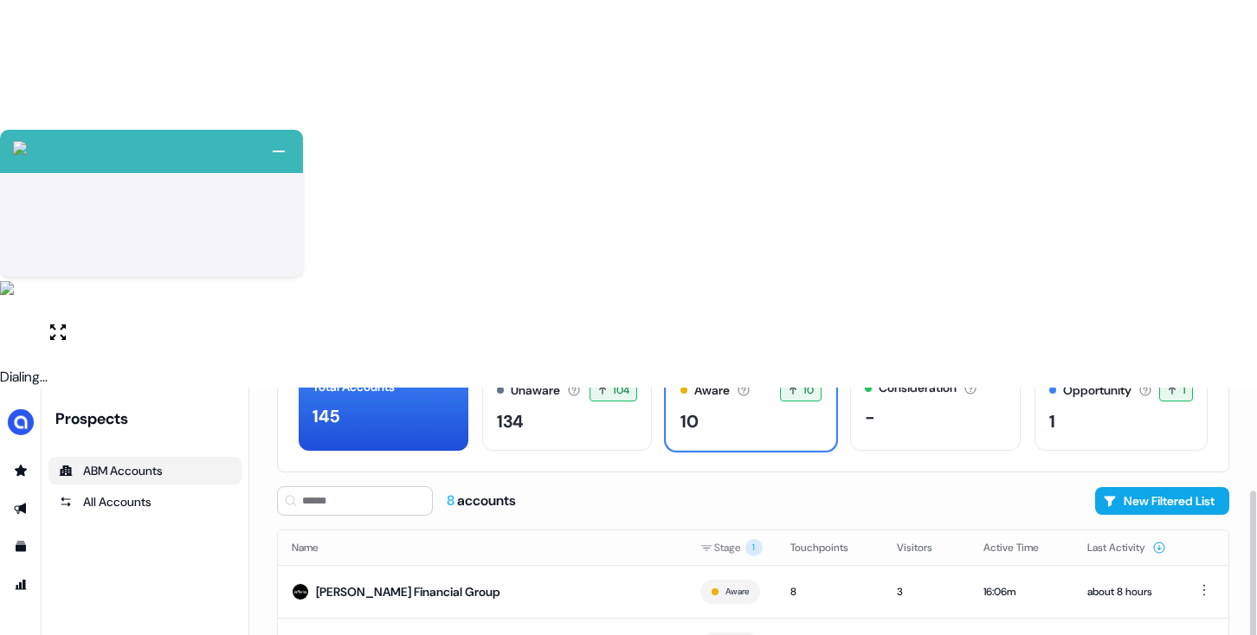
scroll to position [122, 0]
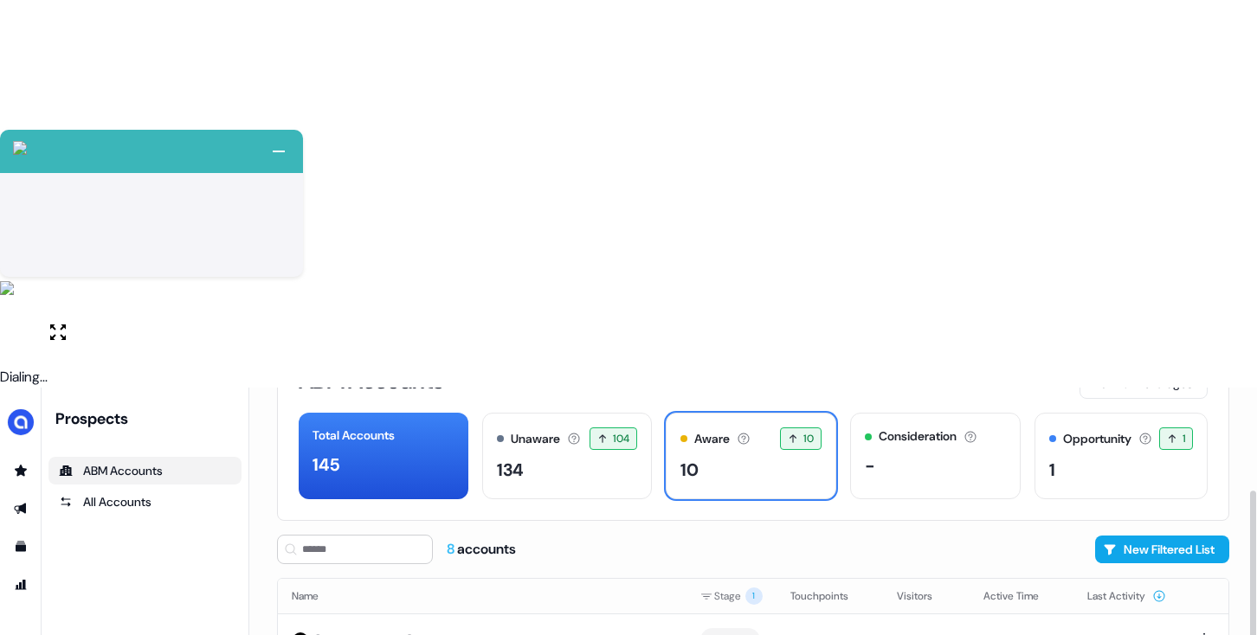
scroll to position [0, 0]
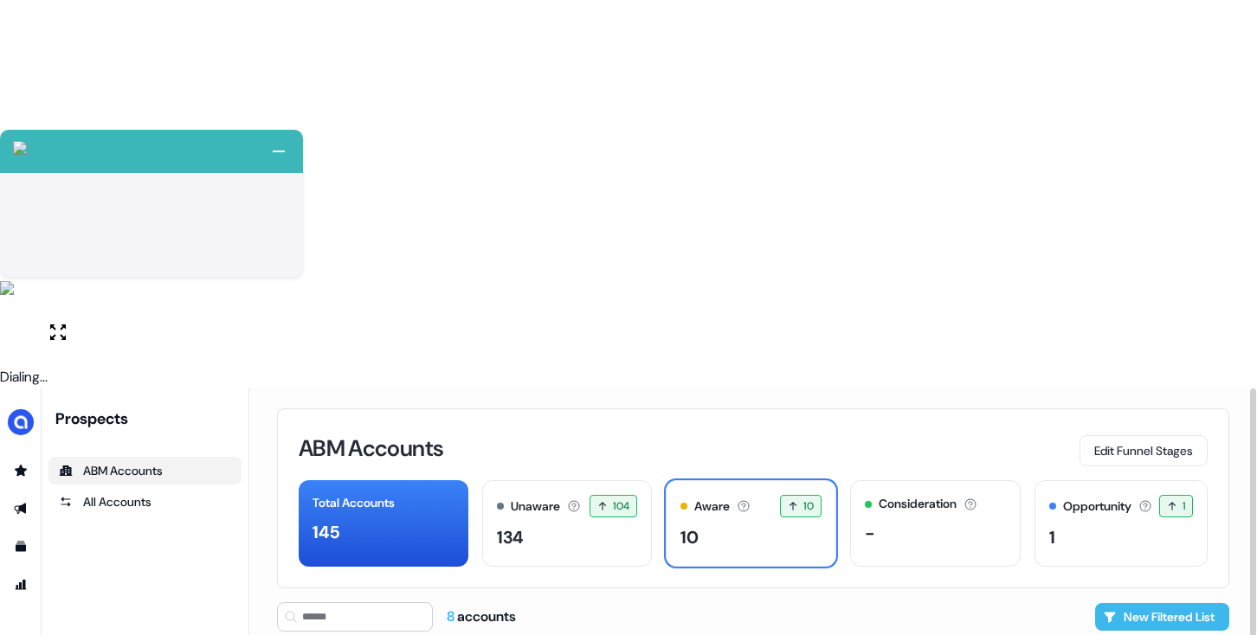
click at [1151, 603] on button "New Filtered List" at bounding box center [1162, 617] width 134 height 28
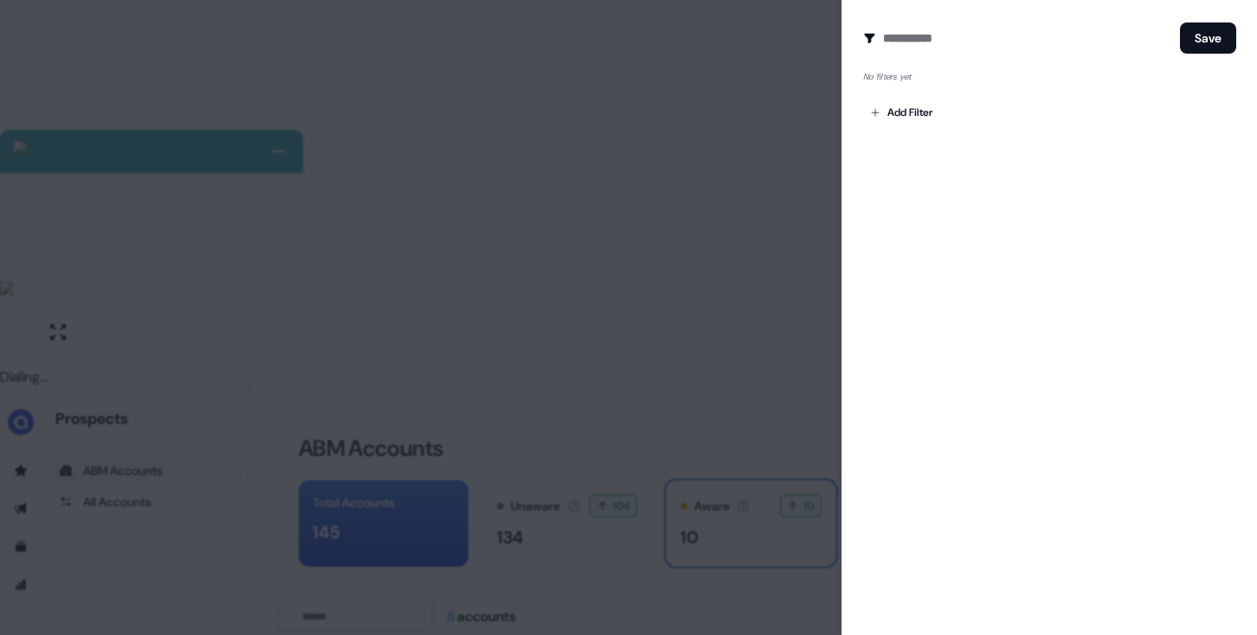
click at [747, 103] on div at bounding box center [628, 317] width 1257 height 635
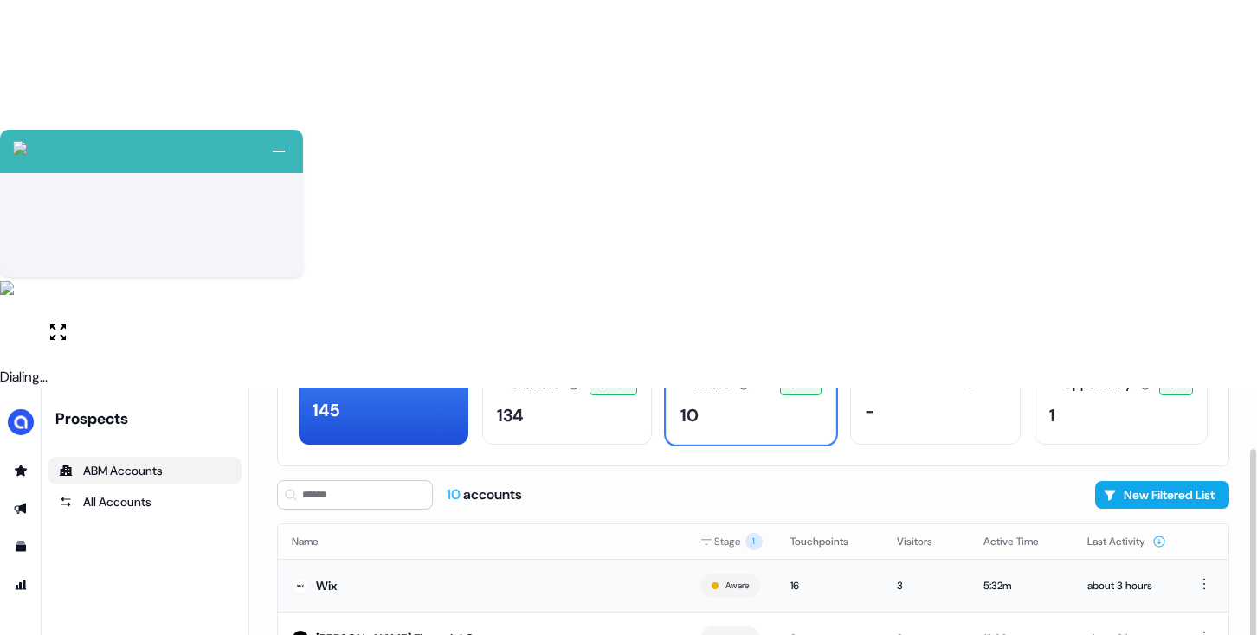
scroll to position [122, 0]
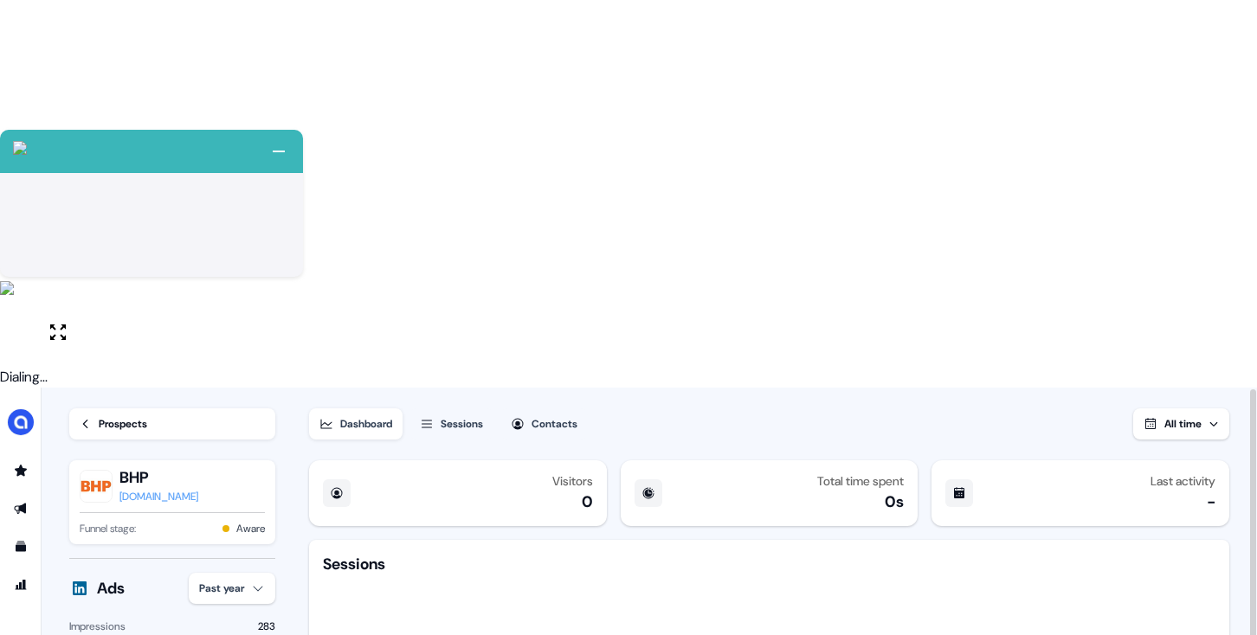
scroll to position [2, 0]
click at [521, 416] on icon "button" at bounding box center [518, 423] width 14 height 14
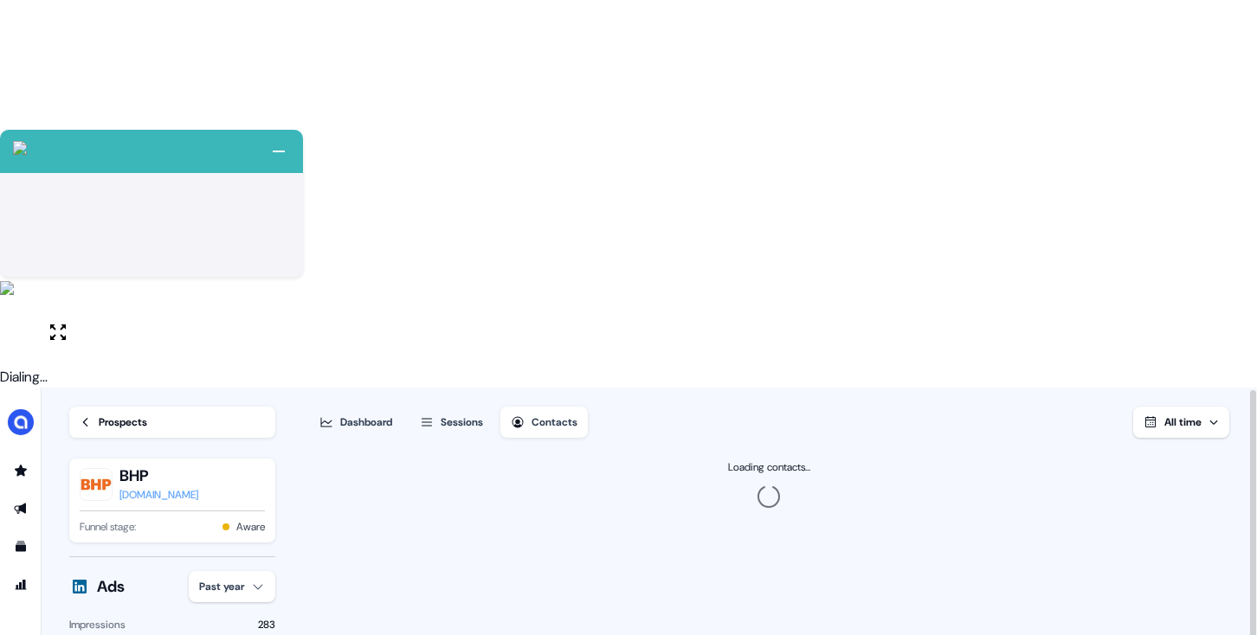
click at [467, 414] on div "Sessions" at bounding box center [462, 422] width 42 height 17
click at [102, 414] on div "Prospects" at bounding box center [123, 422] width 48 height 17
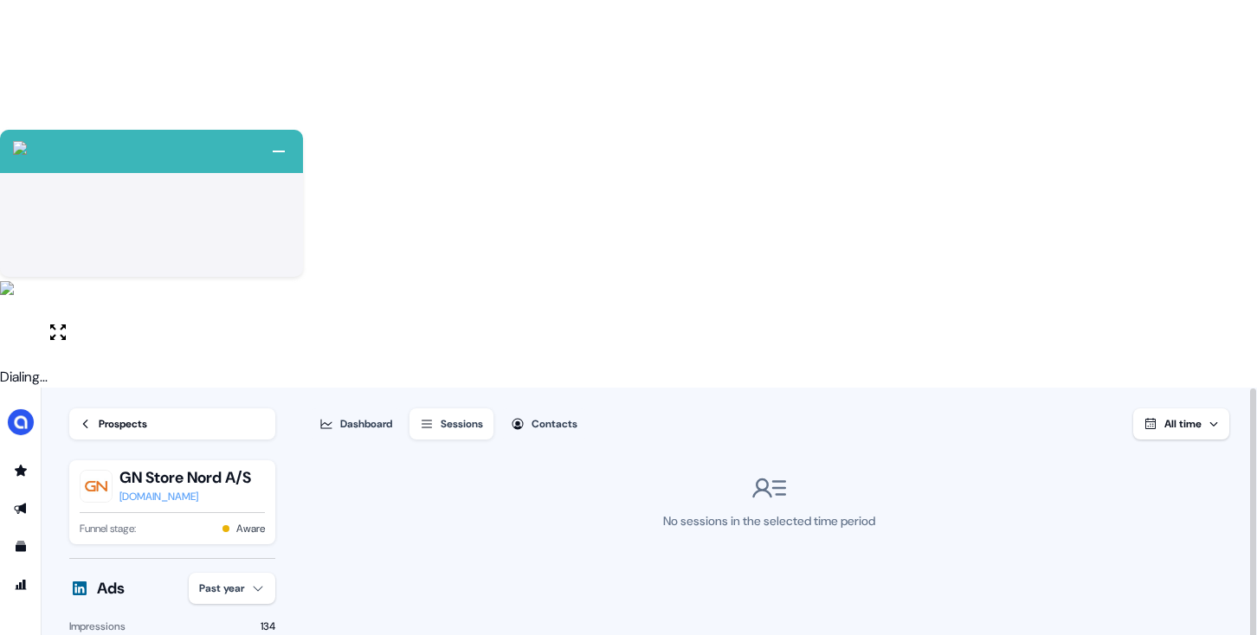
click at [392, 416] on div "Dashboard" at bounding box center [366, 424] width 52 height 17
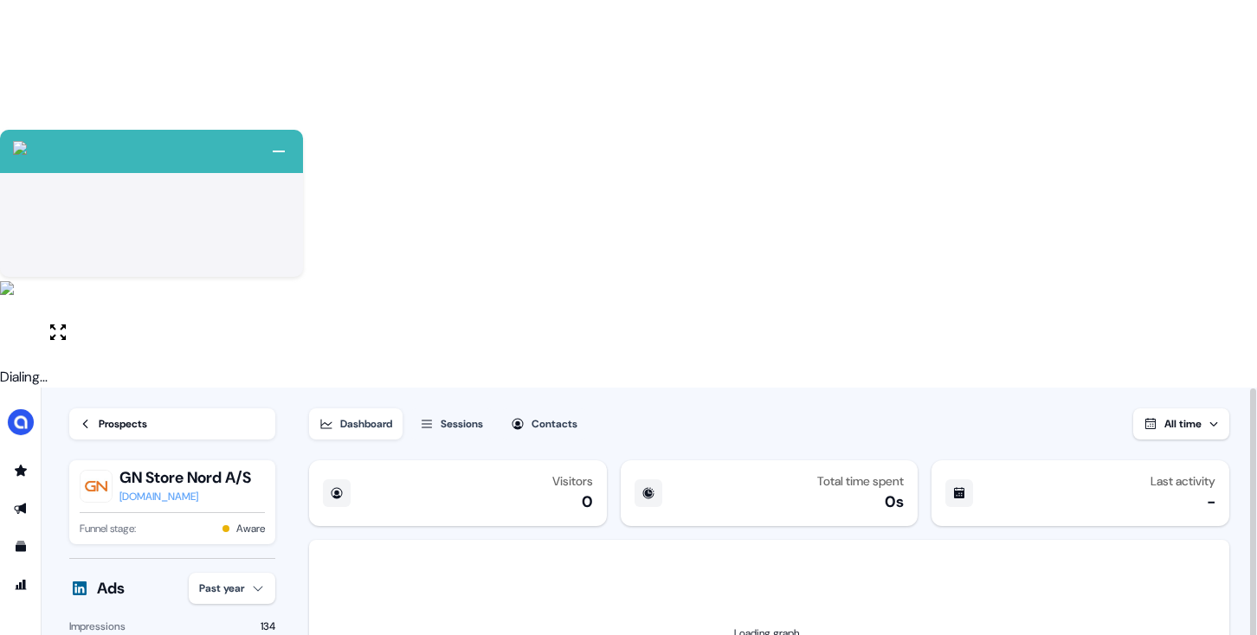
click at [526, 409] on button "Contacts" at bounding box center [543, 424] width 87 height 31
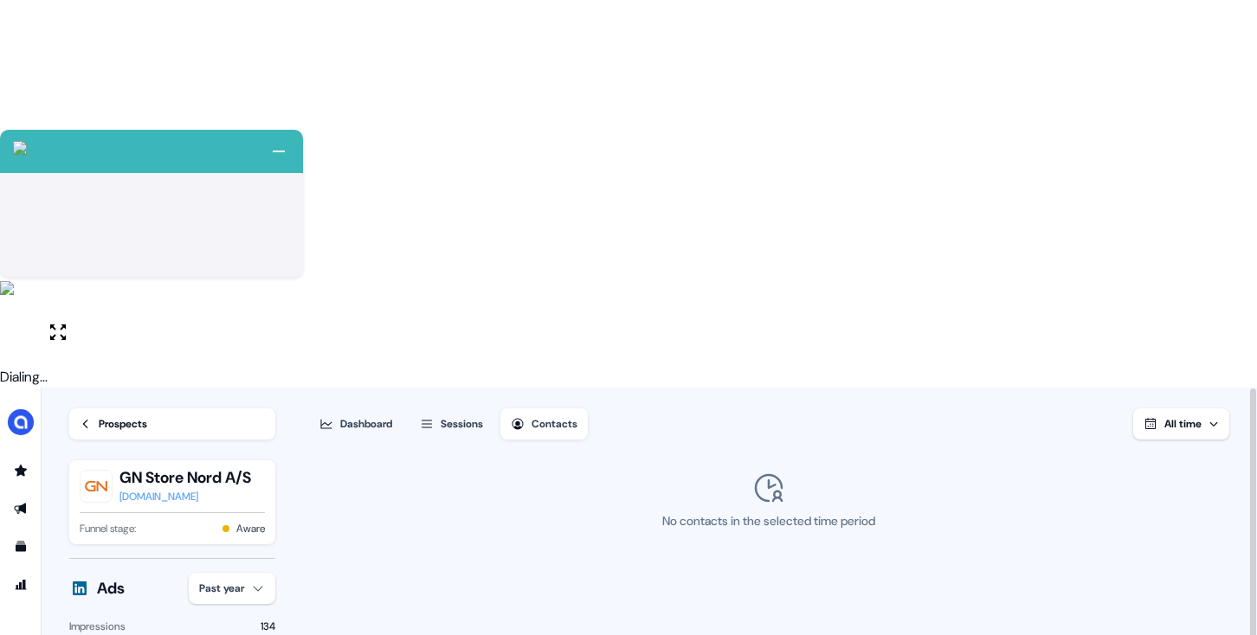
click at [355, 416] on div "Dashboard" at bounding box center [366, 424] width 52 height 17
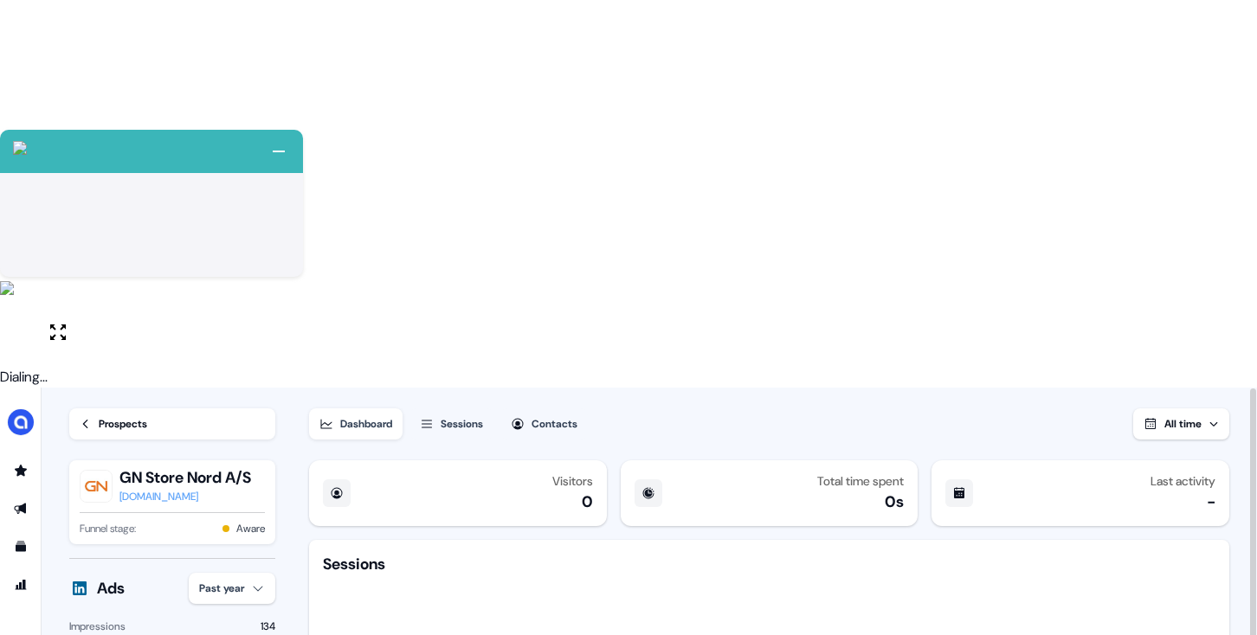
click at [99, 416] on div "Prospects" at bounding box center [123, 424] width 48 height 17
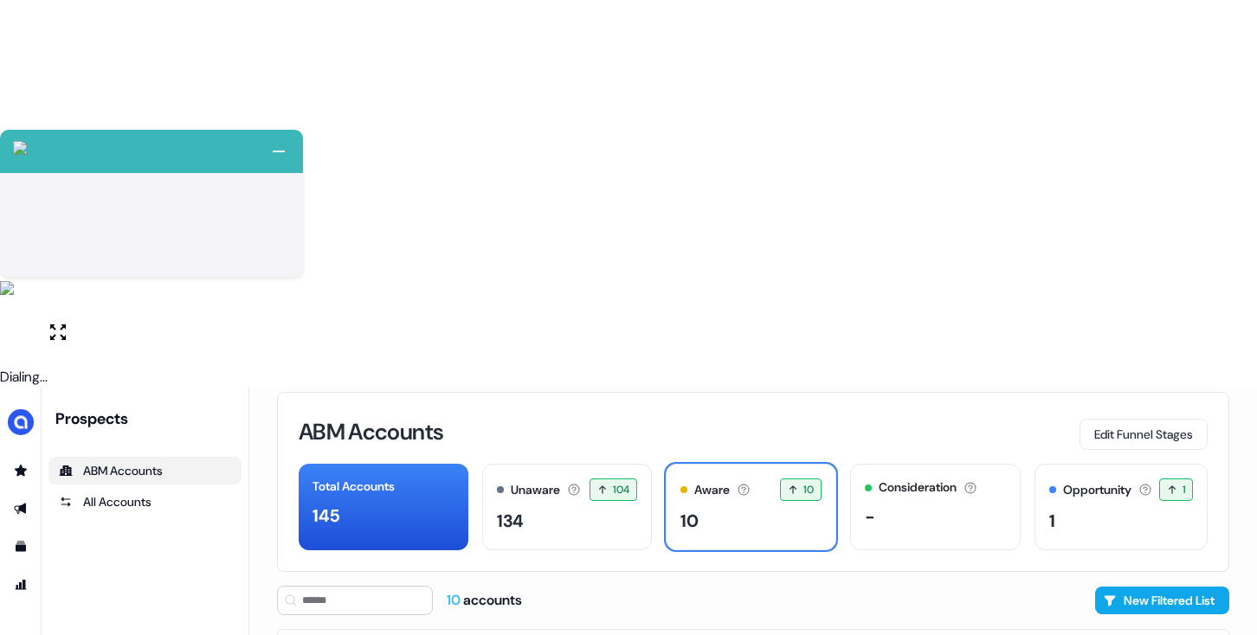
scroll to position [122, 0]
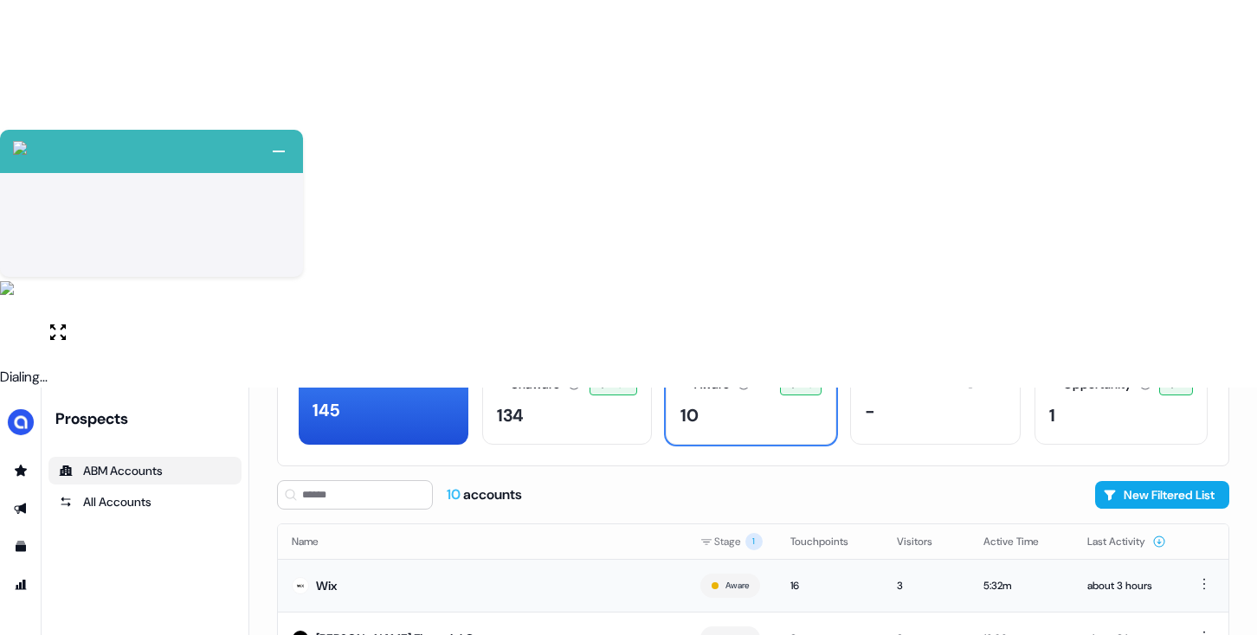
click at [590, 559] on td "Wix" at bounding box center [482, 585] width 409 height 53
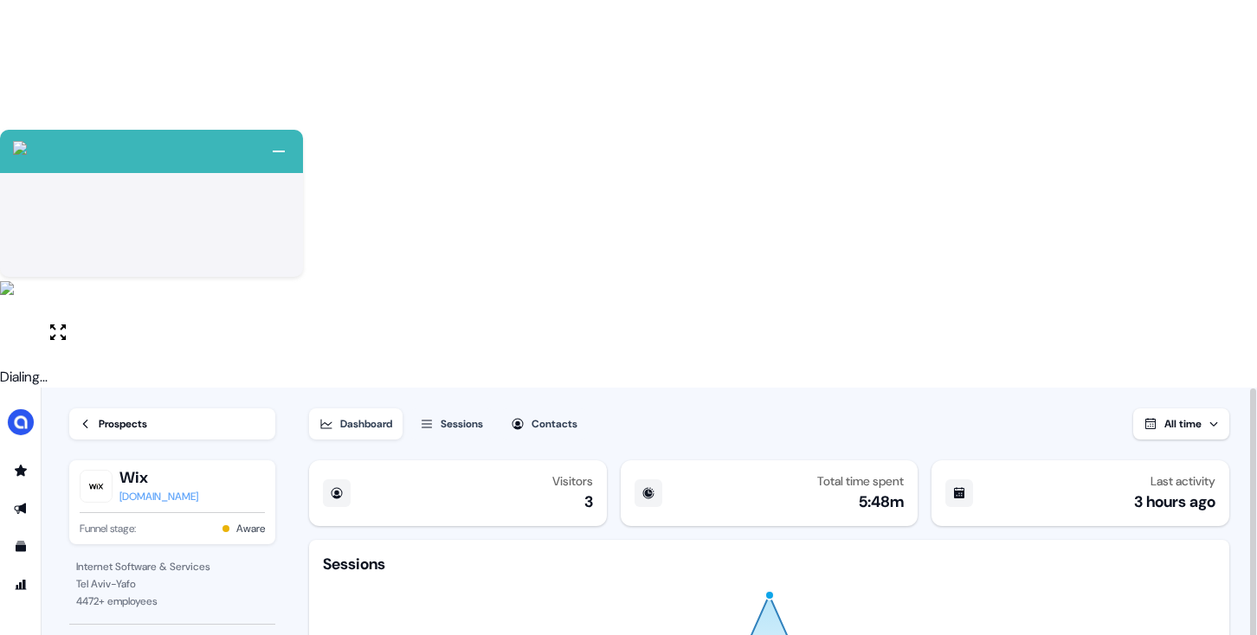
click at [479, 416] on div "Sessions" at bounding box center [462, 424] width 42 height 17
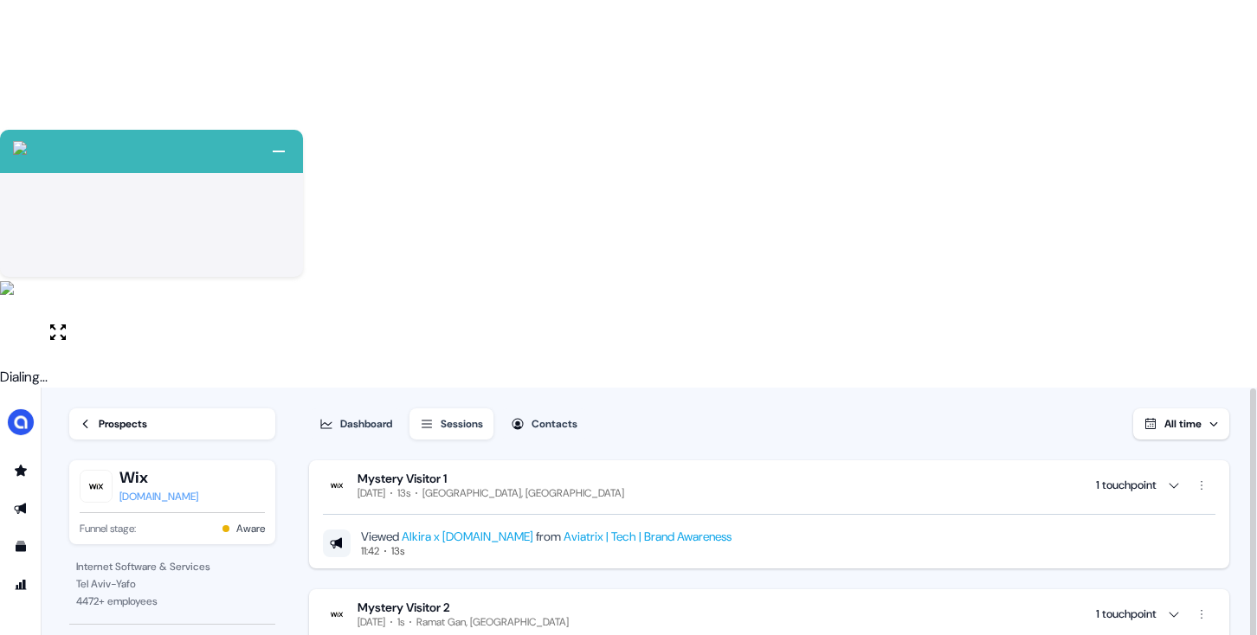
click at [336, 409] on button "Dashboard" at bounding box center [355, 424] width 93 height 31
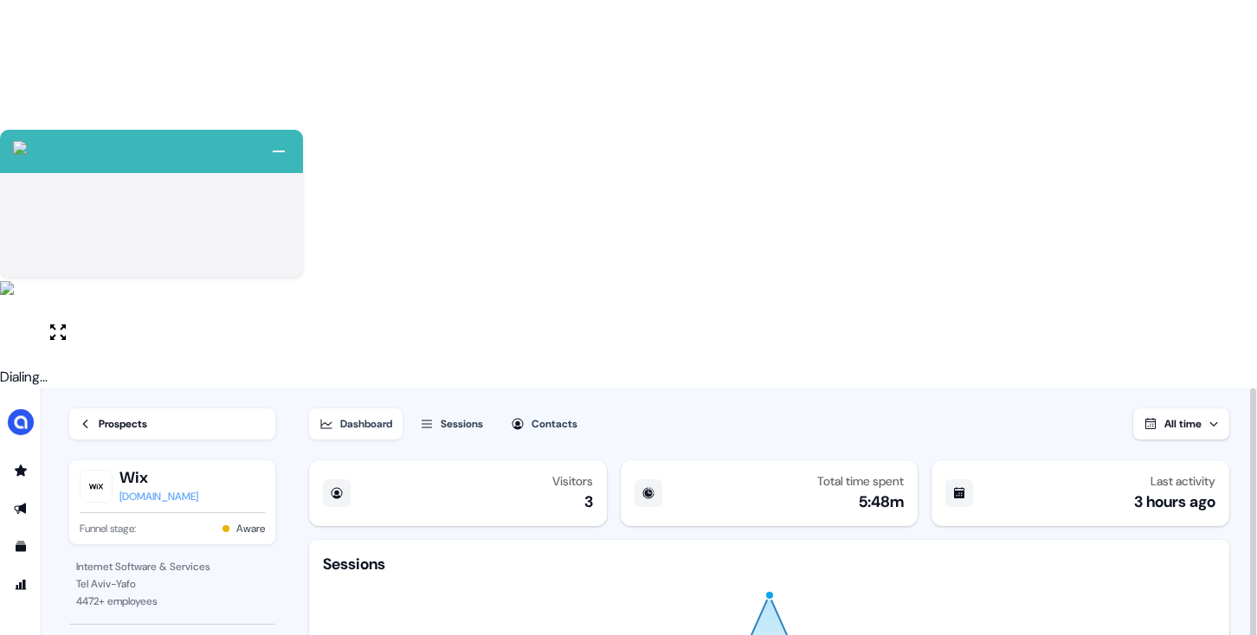
click at [100, 416] on div "Prospects" at bounding box center [123, 424] width 48 height 17
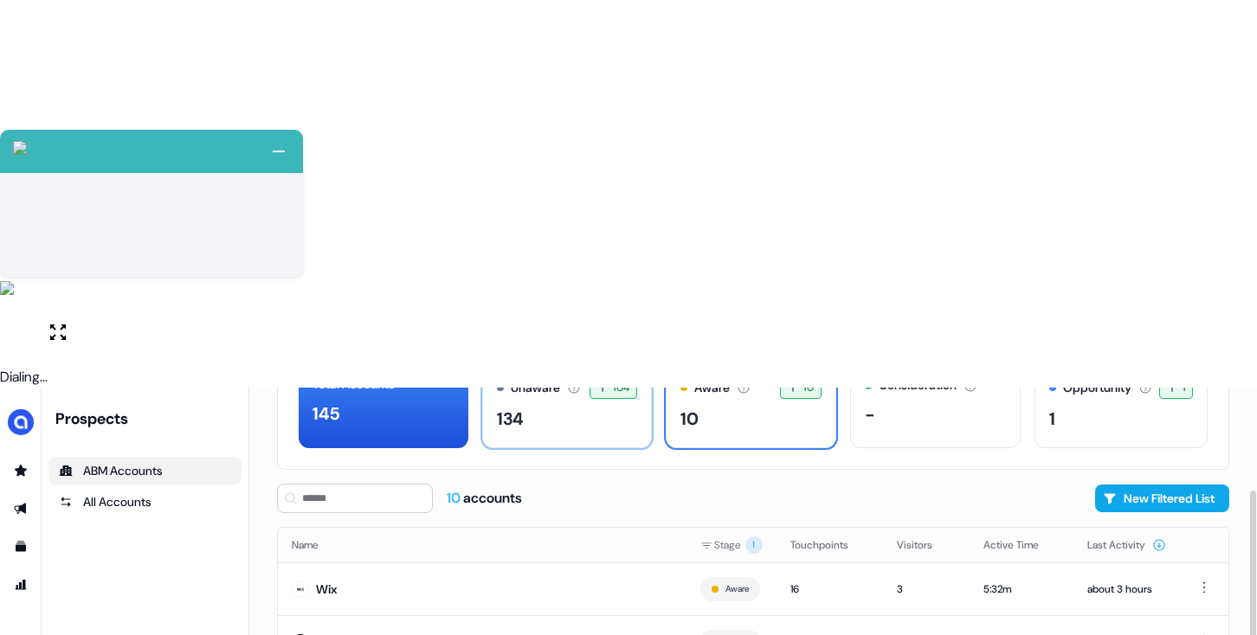
scroll to position [122, 0]
